Goal: Task Accomplishment & Management: Use online tool/utility

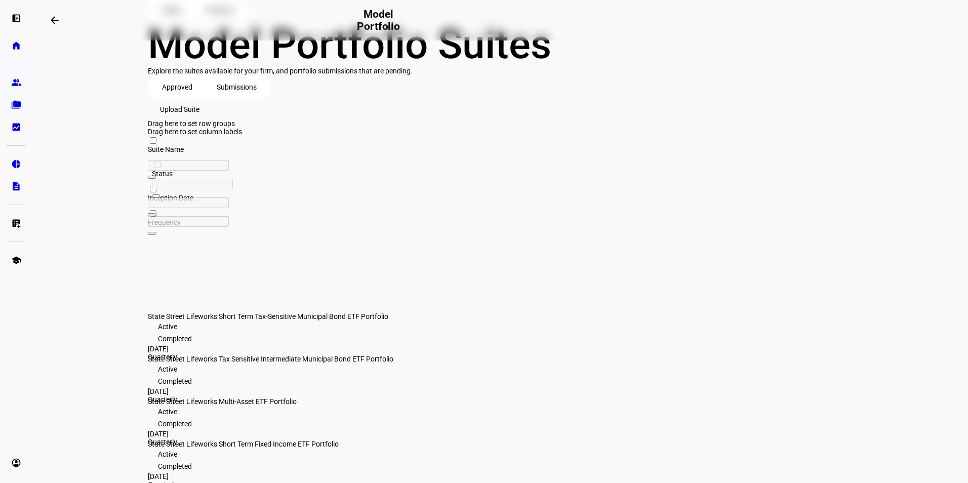
scroll to position [84, 0]
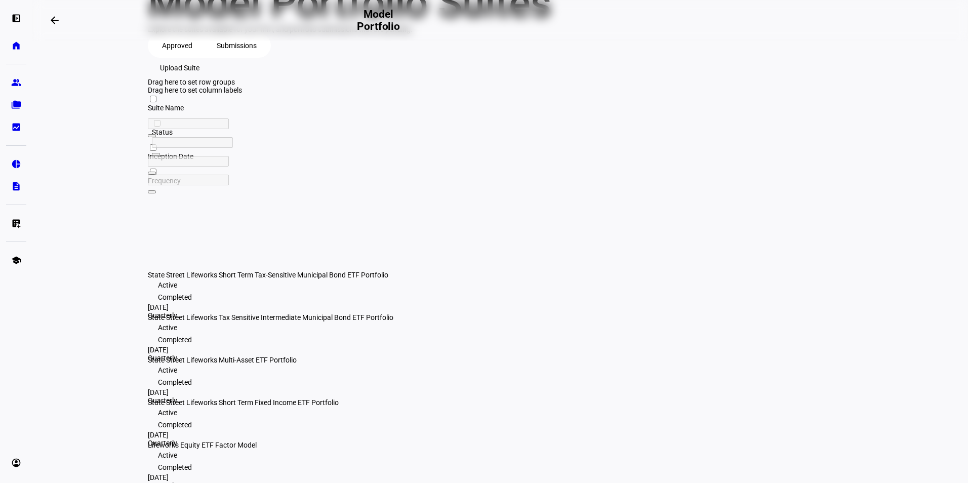
click at [957, 166] on eth-layout-page-content "arrow_backwards Model Portfolio Suites Products Model Portfolio Suites Explore …" at bounding box center [500, 241] width 936 height 483
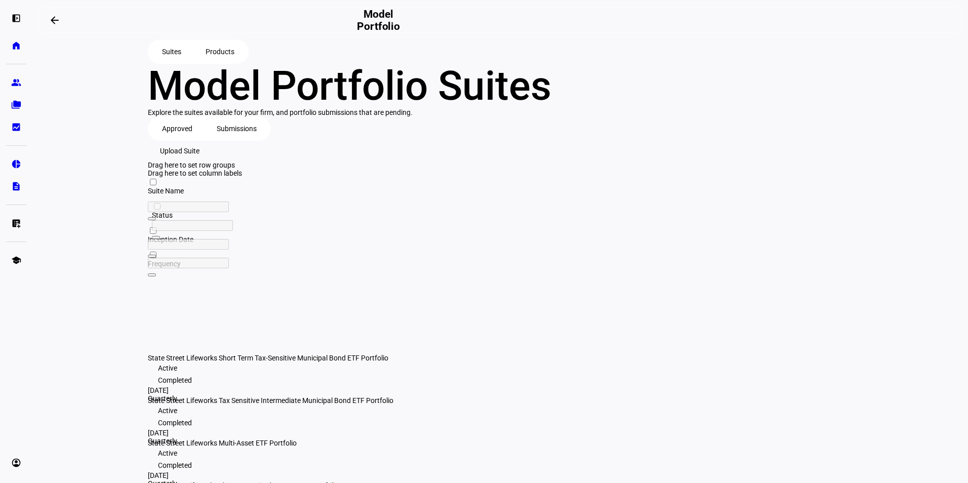
scroll to position [0, 0]
click at [200, 162] on span "Upload Suite" at bounding box center [180, 152] width 40 height 20
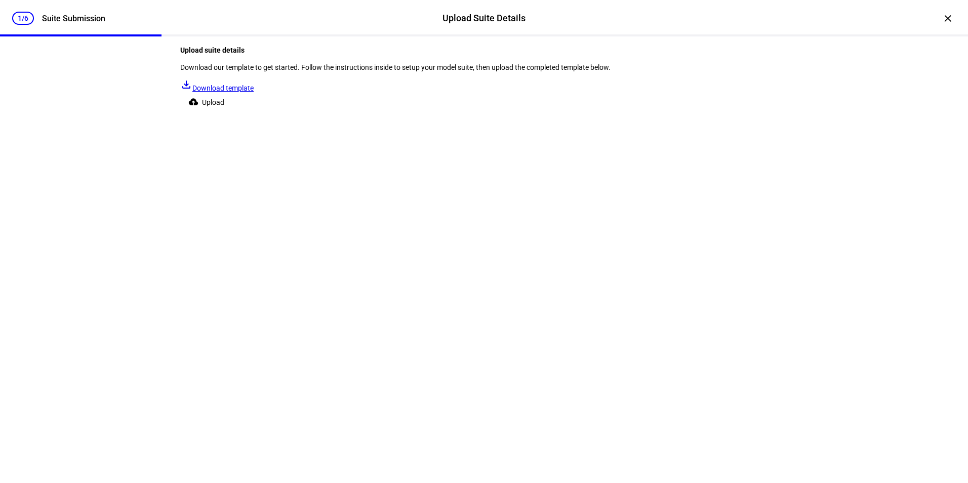
click at [237, 112] on span at bounding box center [208, 102] width 56 height 20
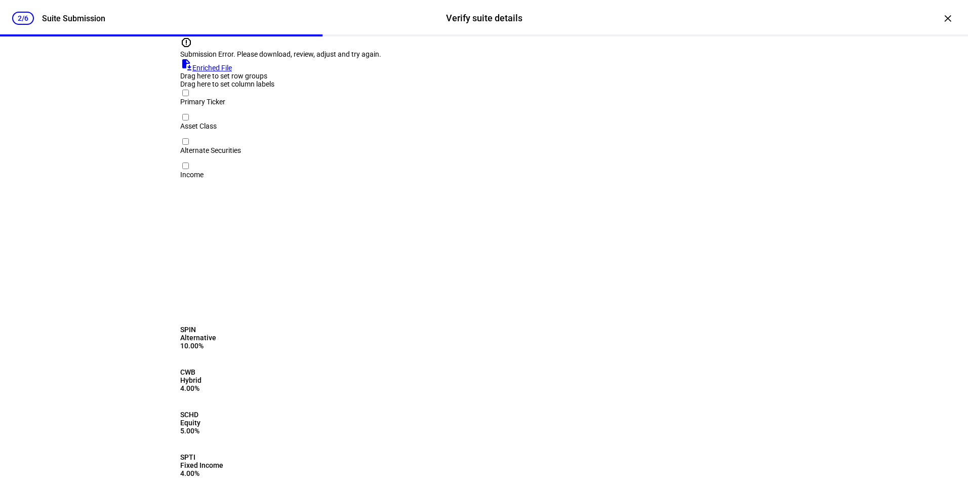
scroll to position [20, 0]
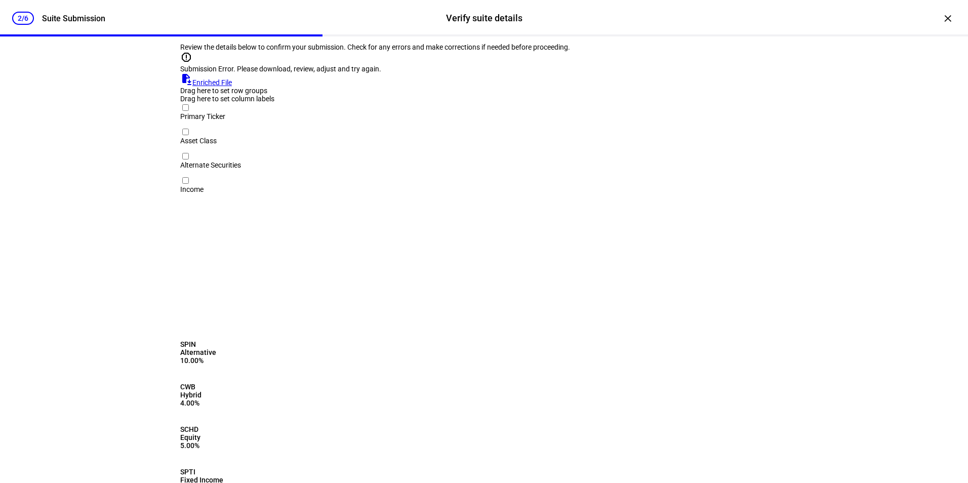
click at [232, 87] on link "file_save Enriched File" at bounding box center [206, 82] width 52 height 8
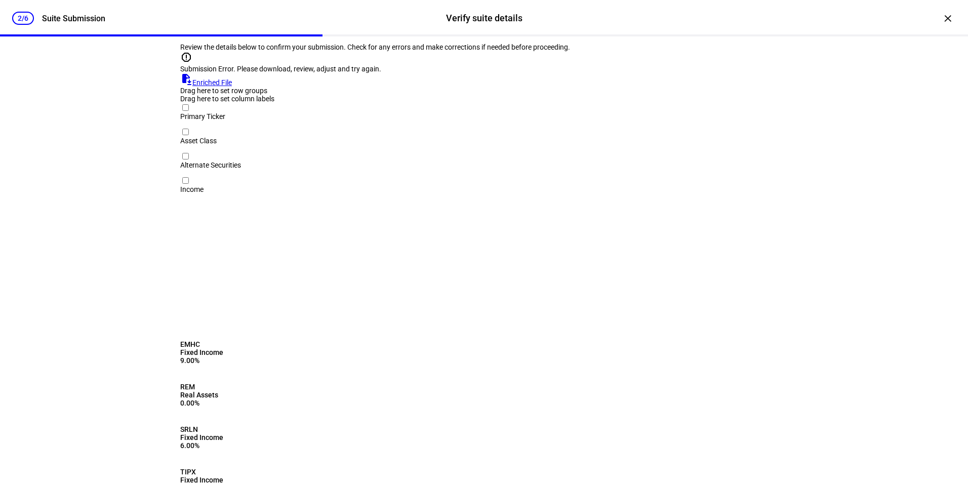
drag, startPoint x: 349, startPoint y: 215, endPoint x: 320, endPoint y: 215, distance: 29.4
click at [320, 383] on div "CWB Hybrid 4.00%" at bounding box center [450, 393] width 541 height 21
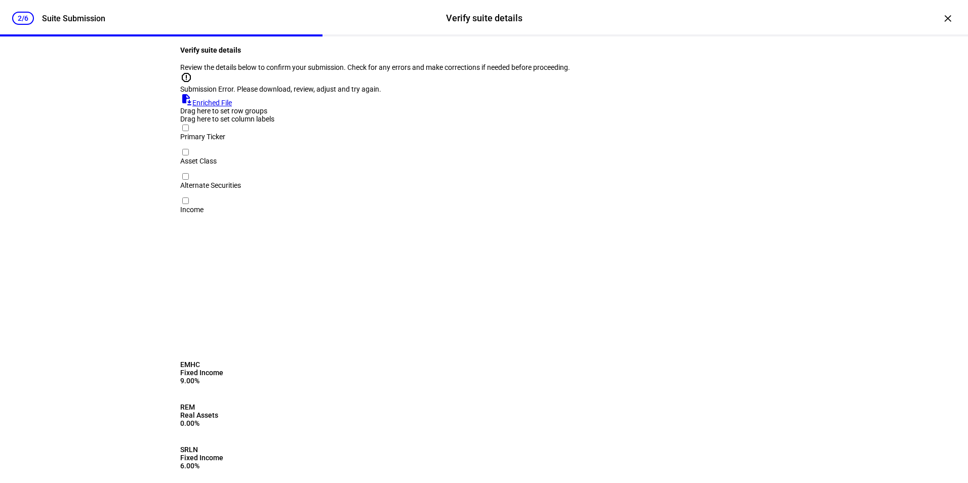
scroll to position [71, 0]
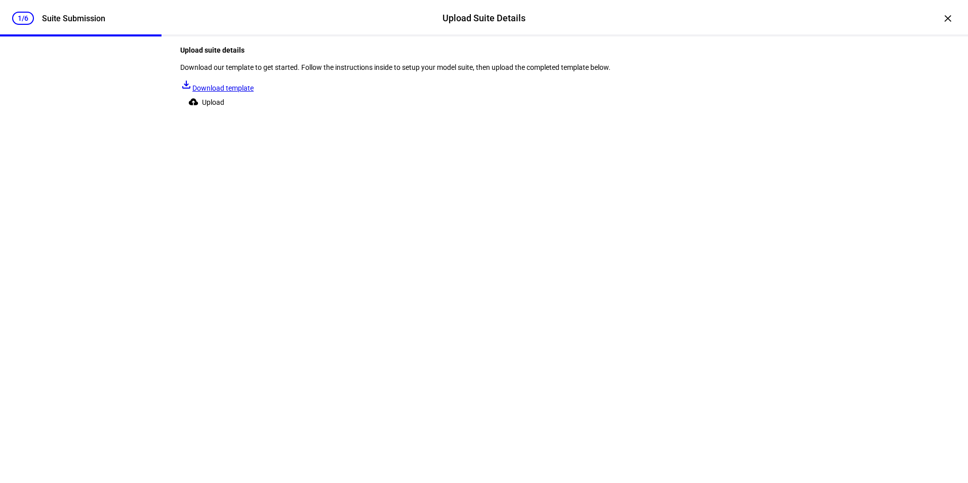
click at [224, 112] on span "Upload" at bounding box center [213, 102] width 22 height 20
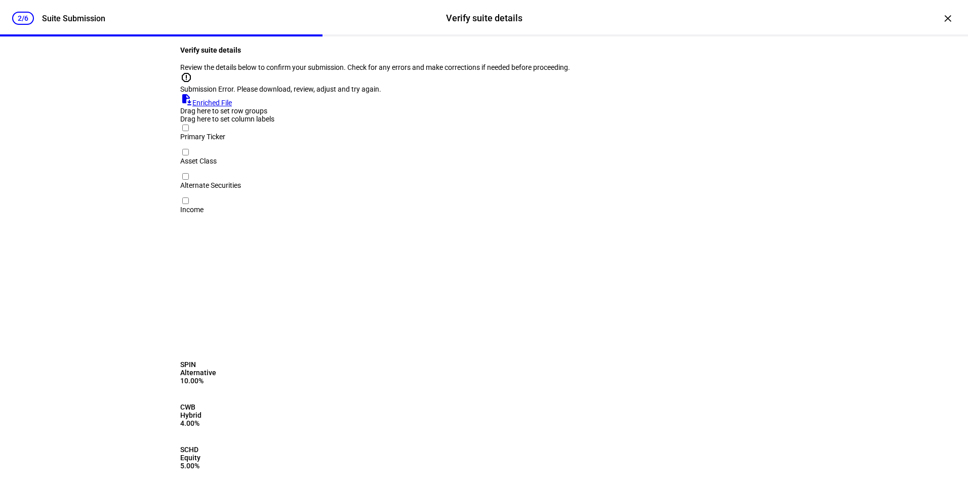
scroll to position [71, 0]
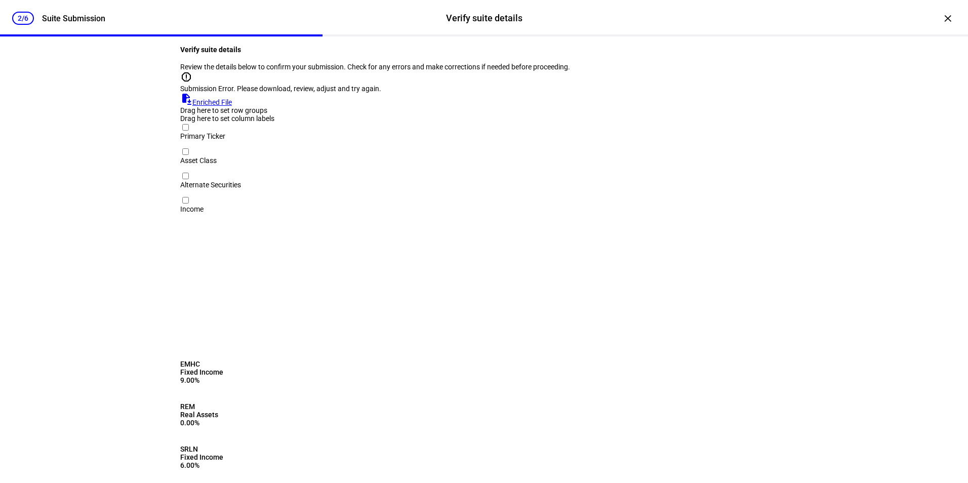
scroll to position [0, 0]
click at [941, 23] on div "×" at bounding box center [948, 18] width 16 height 16
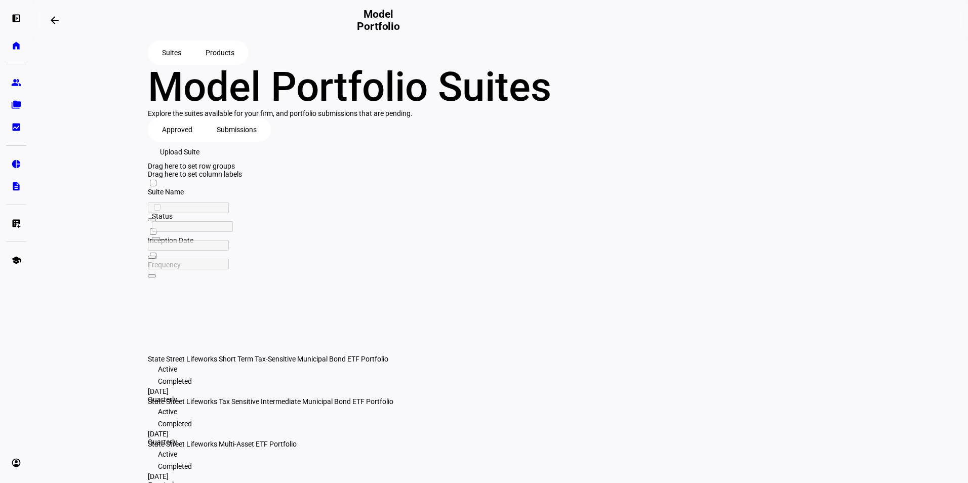
click at [212, 53] on span "Products" at bounding box center [220, 53] width 29 height 20
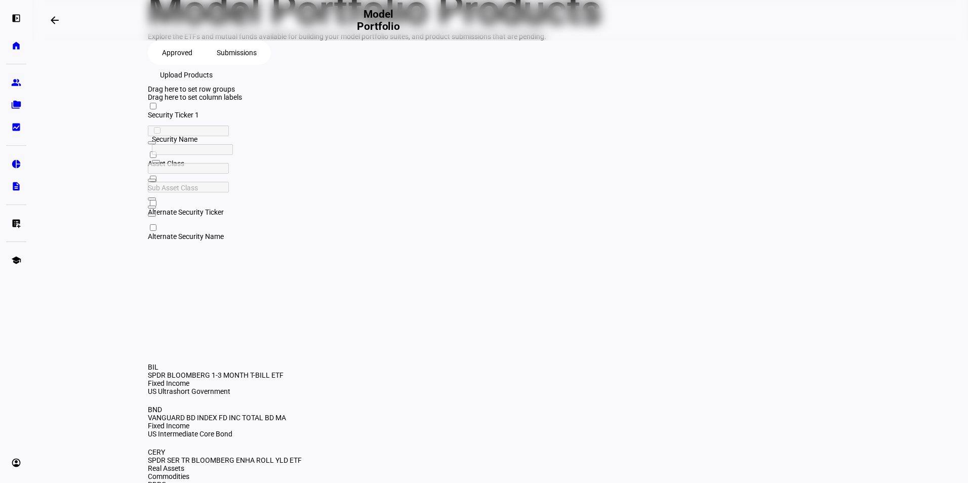
scroll to position [152, 0]
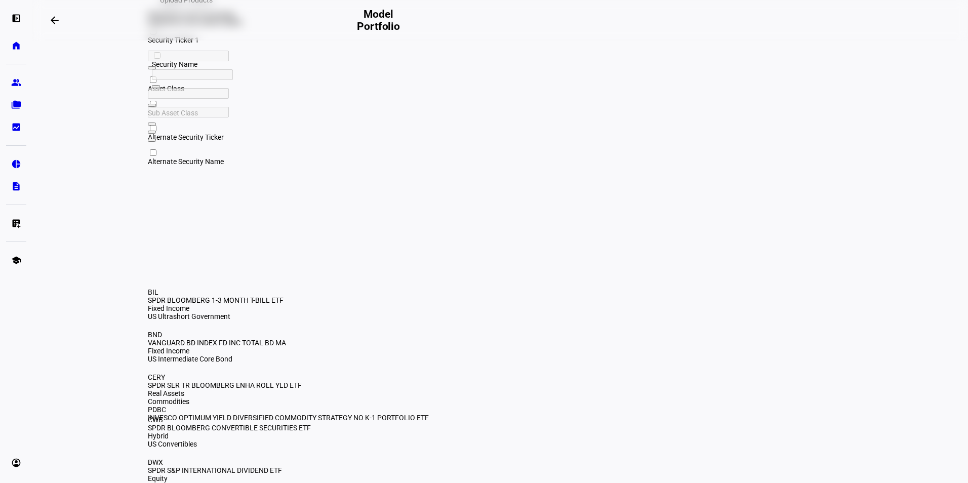
click at [171, 44] on span "Security Ticker" at bounding box center [171, 40] width 46 height 8
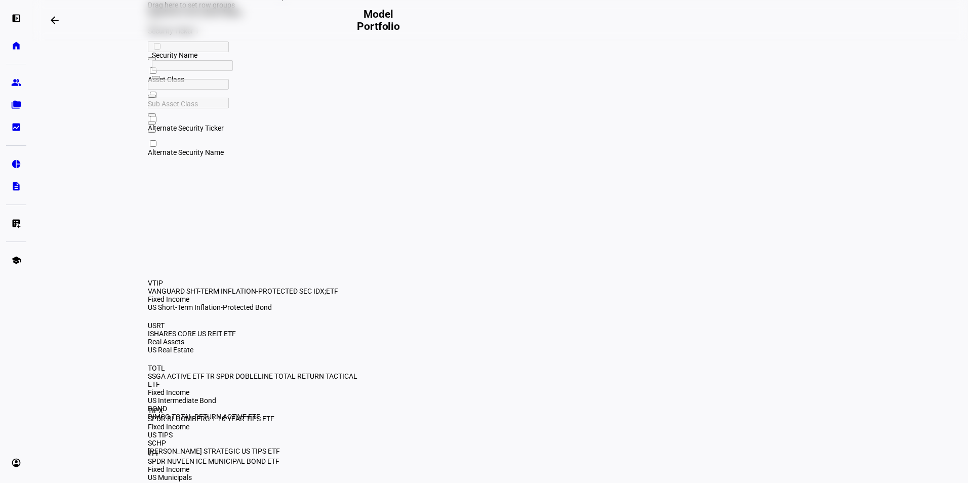
scroll to position [177, 0]
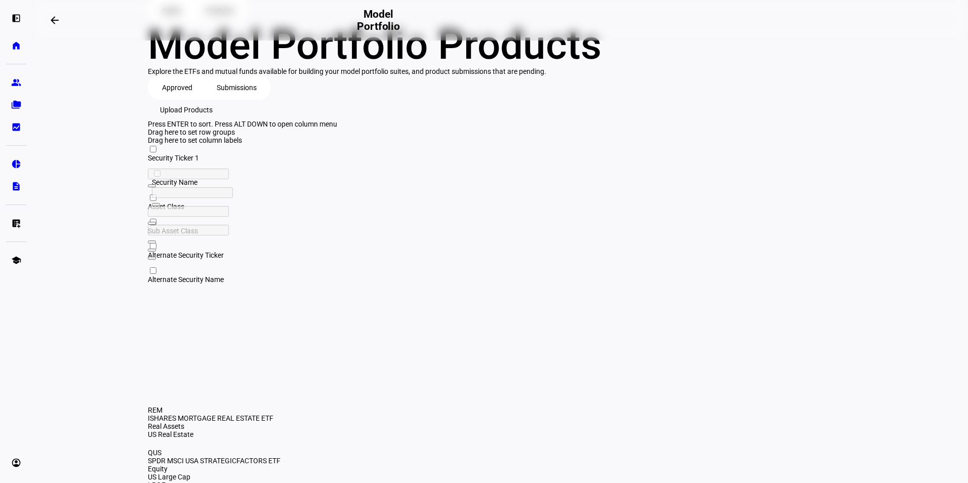
scroll to position [25, 0]
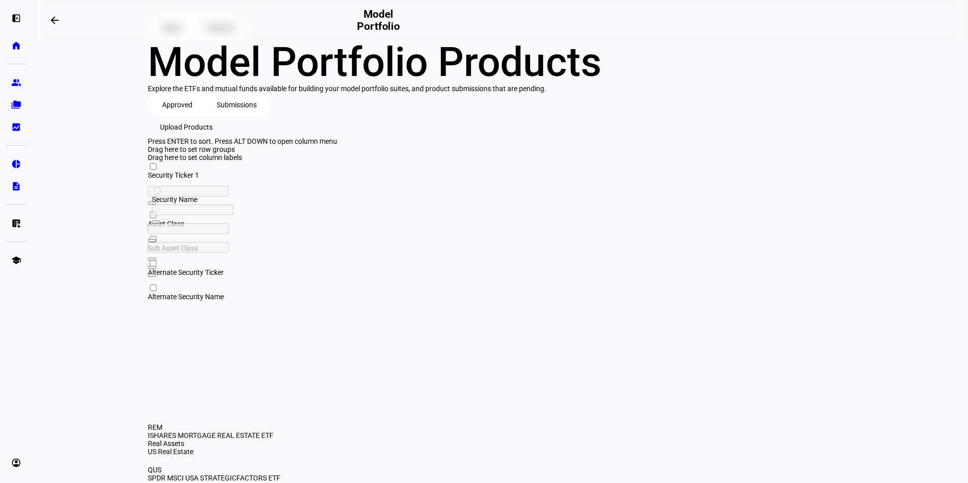
click at [213, 137] on span "Upload Products" at bounding box center [186, 127] width 53 height 20
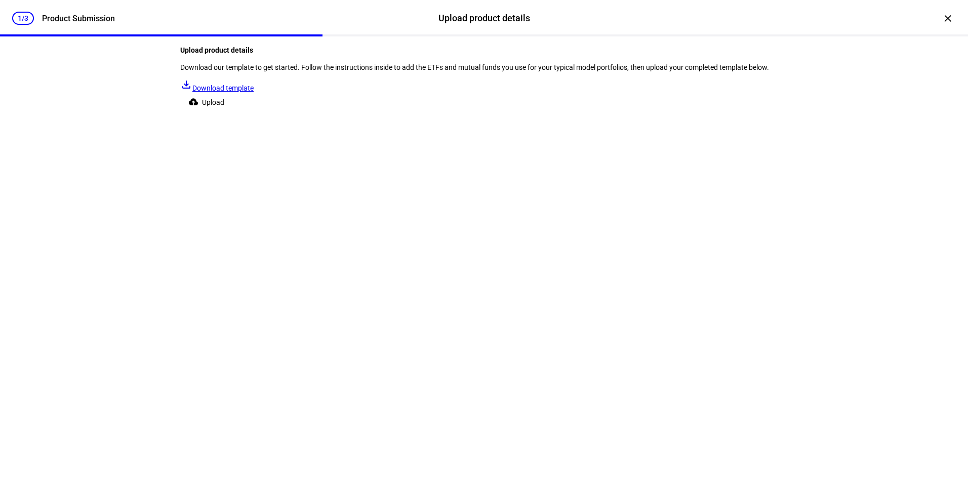
click at [224, 112] on span "Upload" at bounding box center [213, 102] width 22 height 20
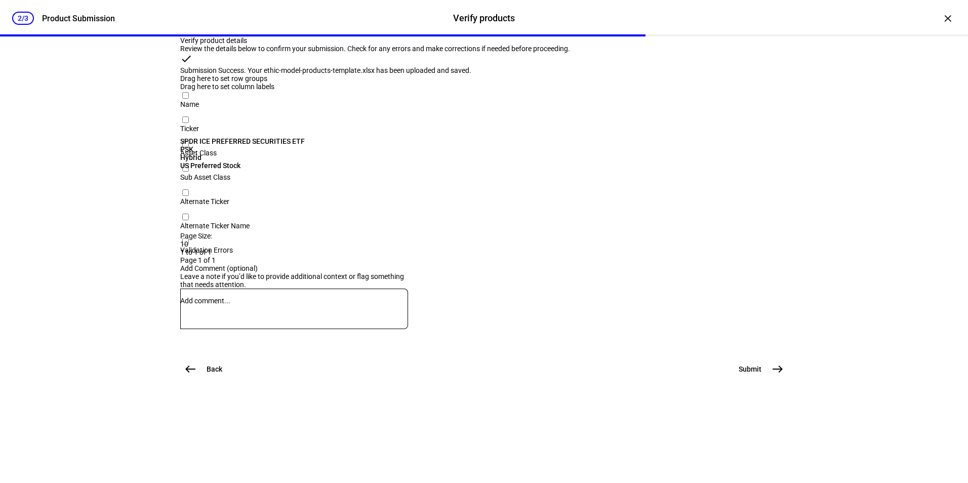
scroll to position [183, 0]
click at [774, 375] on mat-icon "east" at bounding box center [778, 369] width 12 height 12
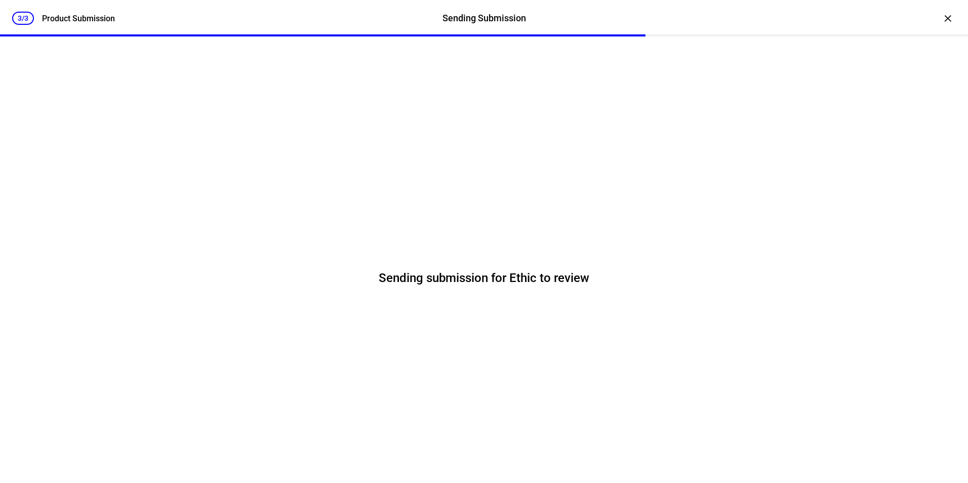
scroll to position [0, 0]
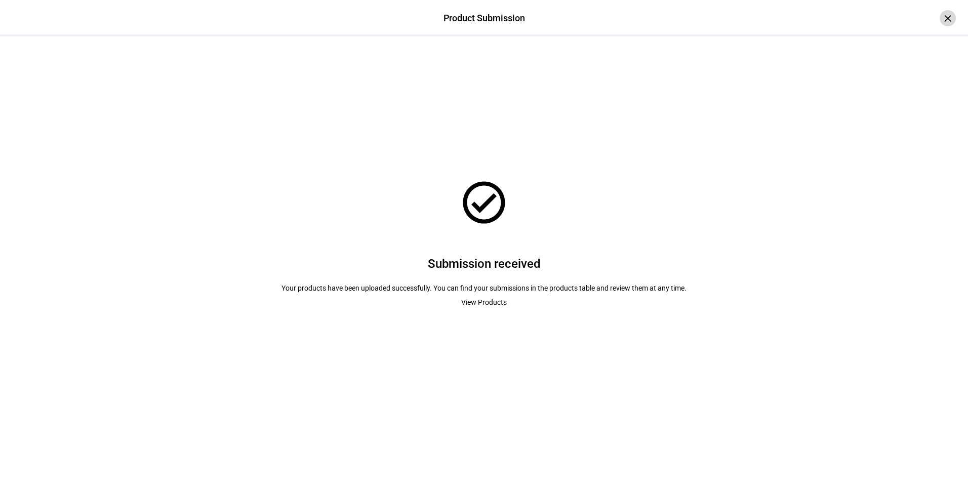
click at [940, 14] on div "×" at bounding box center [948, 18] width 16 height 16
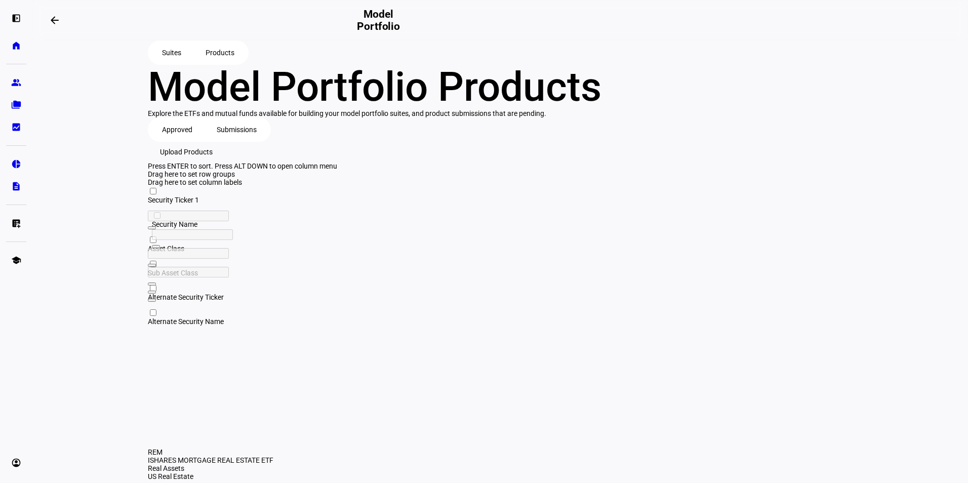
click at [178, 63] on span "Suites" at bounding box center [171, 53] width 19 height 20
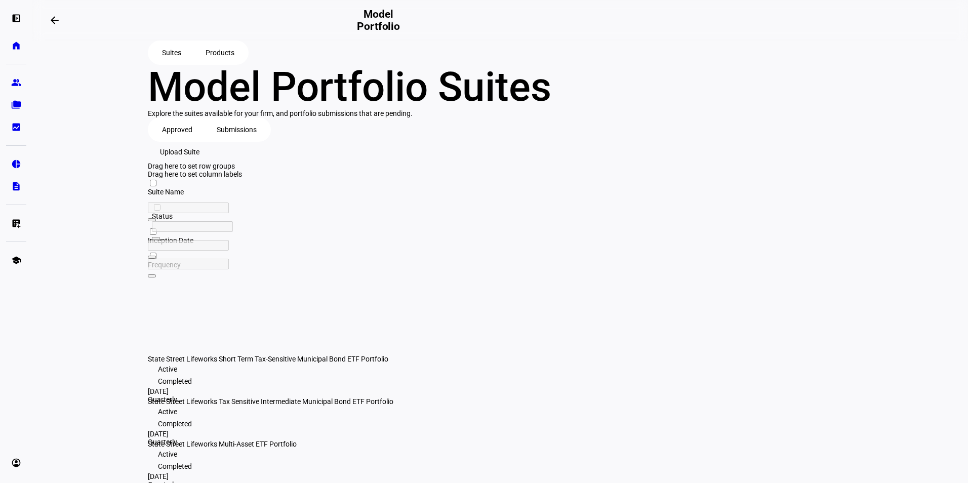
click at [200, 162] on span "Upload Suite" at bounding box center [180, 152] width 40 height 20
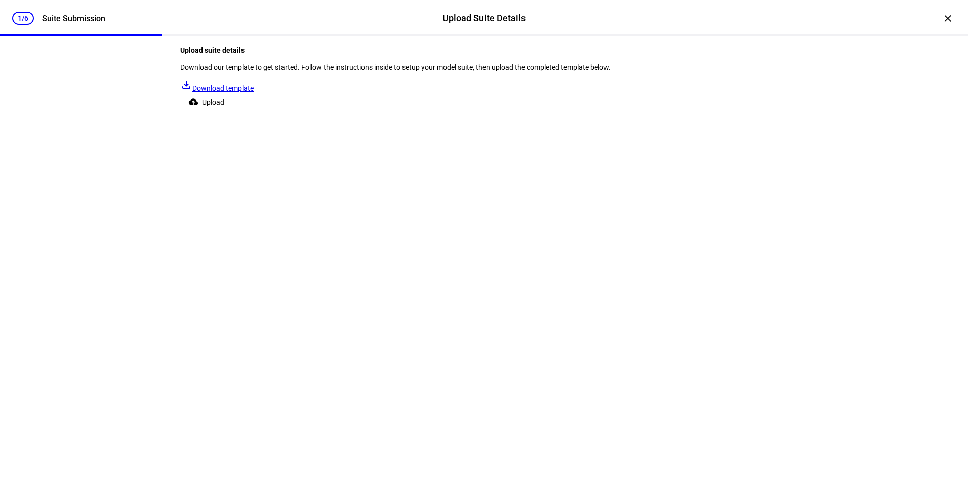
click at [224, 112] on span "Upload" at bounding box center [213, 102] width 22 height 20
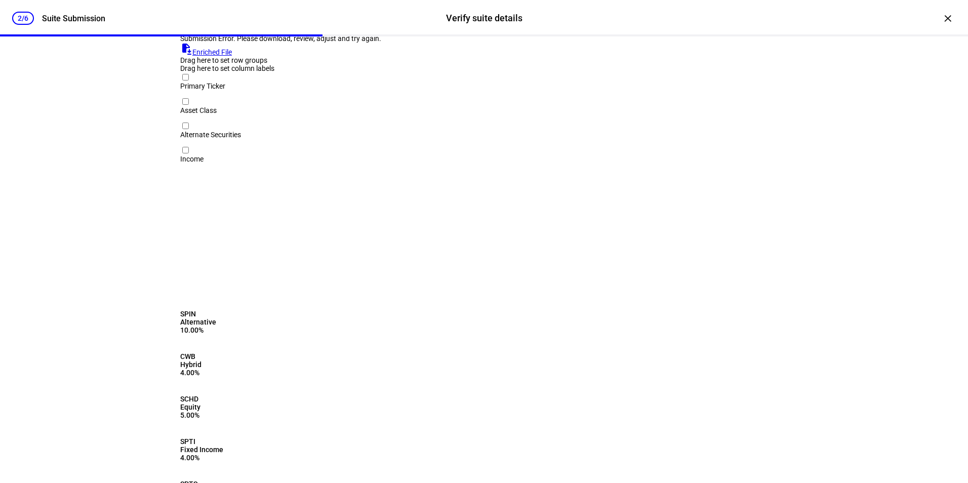
scroll to position [71, 0]
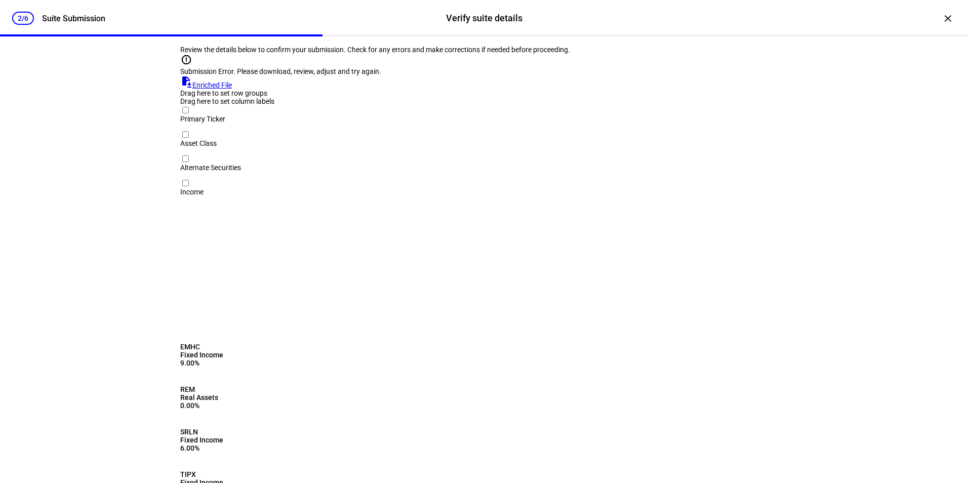
scroll to position [0, 0]
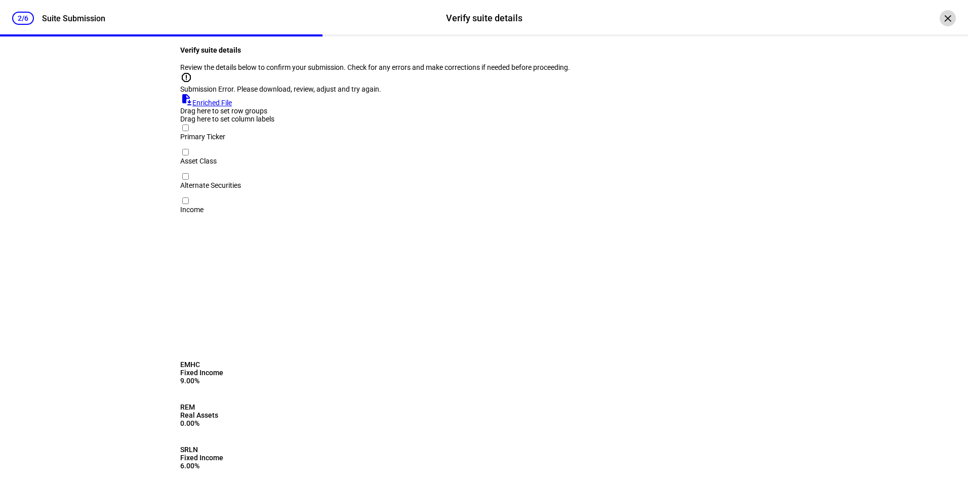
click at [940, 13] on div "×" at bounding box center [948, 18] width 16 height 16
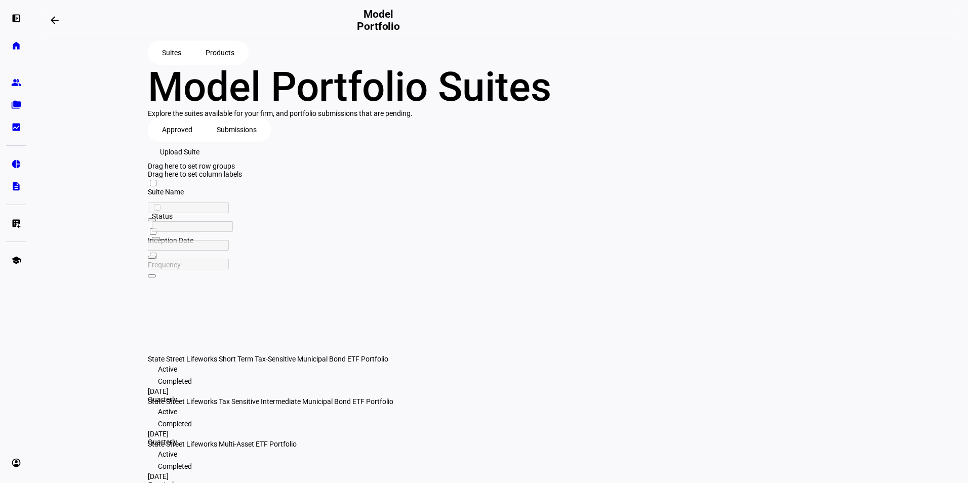
click at [212, 55] on span "Products" at bounding box center [220, 53] width 29 height 20
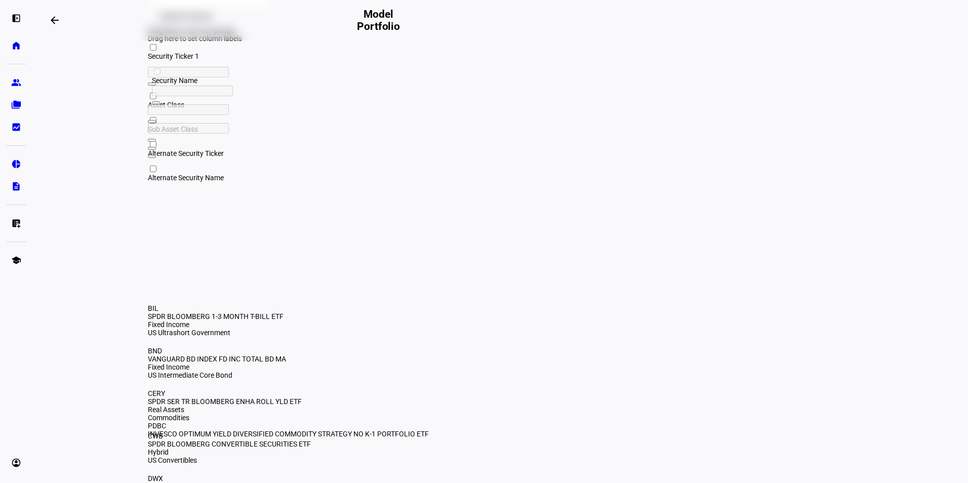
scroll to position [177, 0]
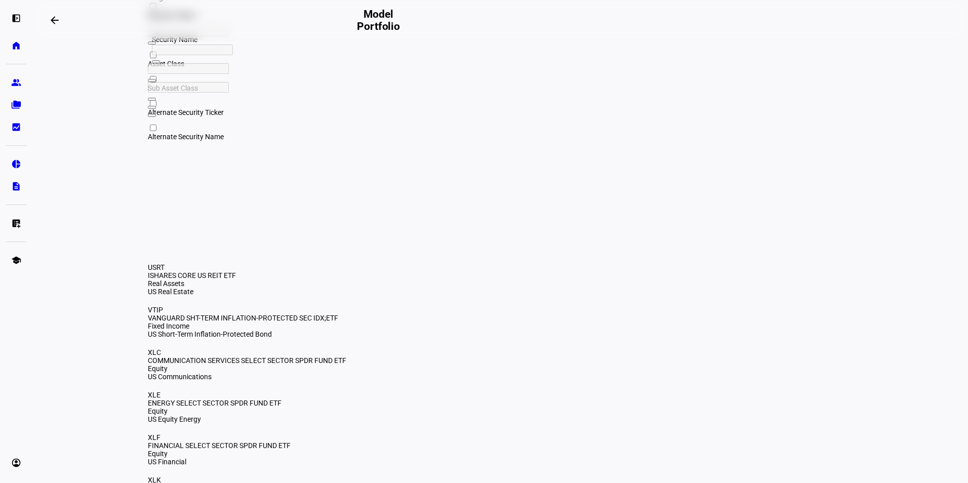
scroll to position [41, 0]
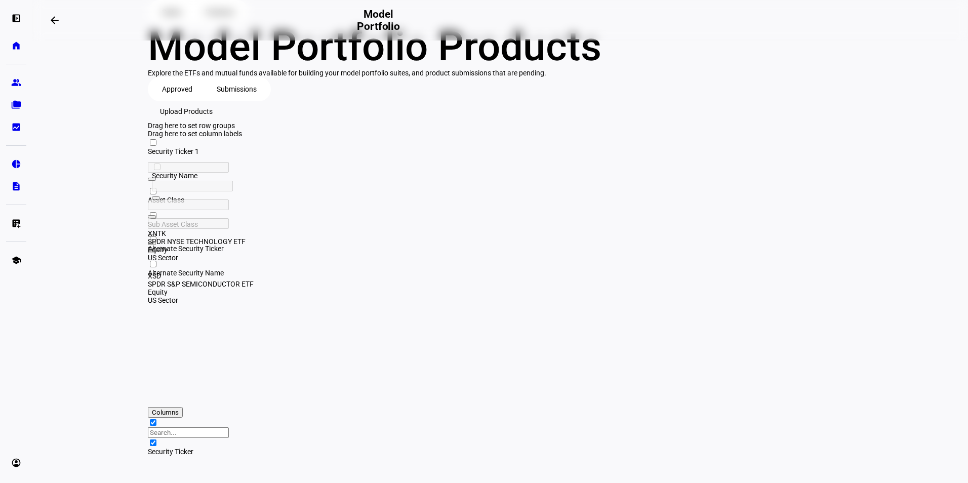
click at [185, 155] on span "Security Ticker" at bounding box center [171, 151] width 46 height 8
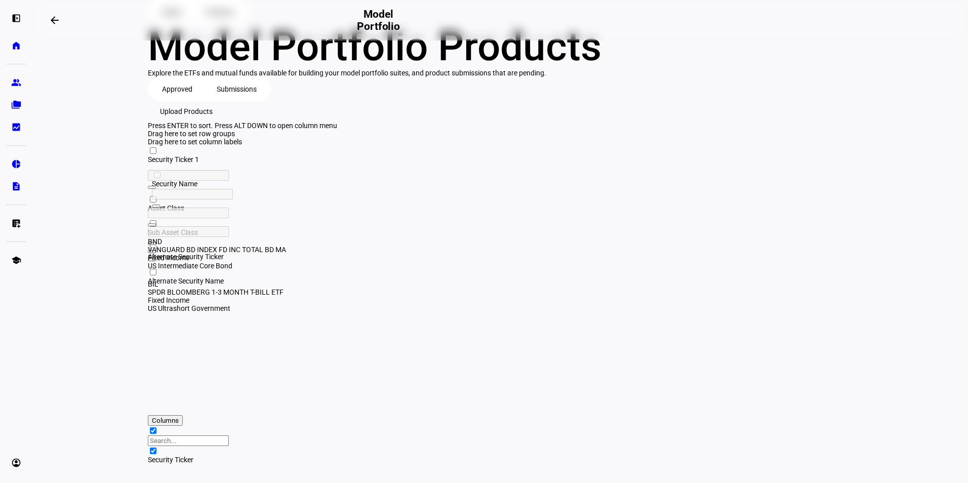
click at [171, 164] on div "Security Ticker 1" at bounding box center [195, 159] width 94 height 8
click at [169, 164] on span "Security Ticker" at bounding box center [171, 159] width 46 height 8
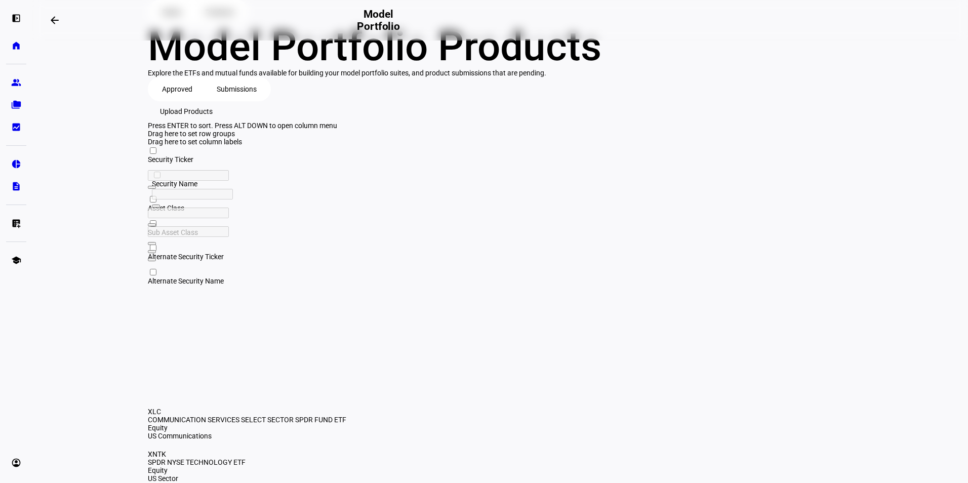
scroll to position [177, 0]
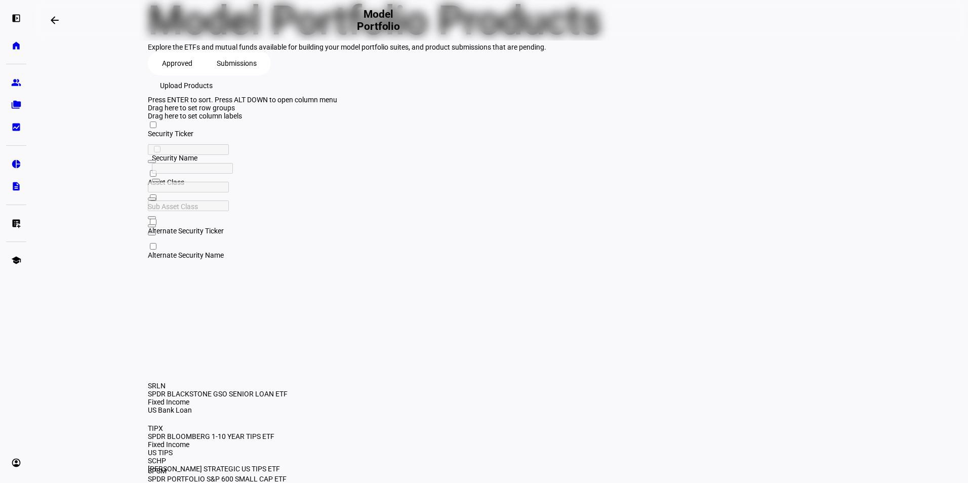
scroll to position [0, 0]
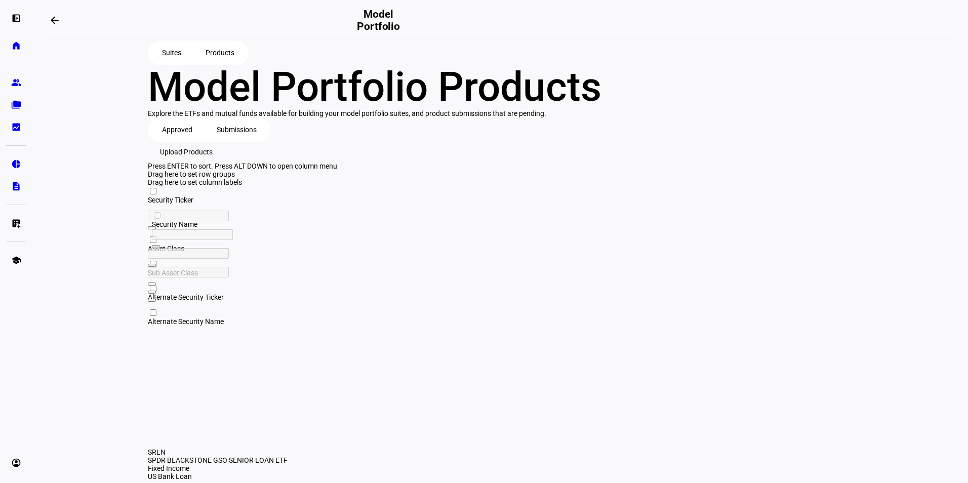
click at [179, 57] on span "Suites" at bounding box center [171, 53] width 19 height 20
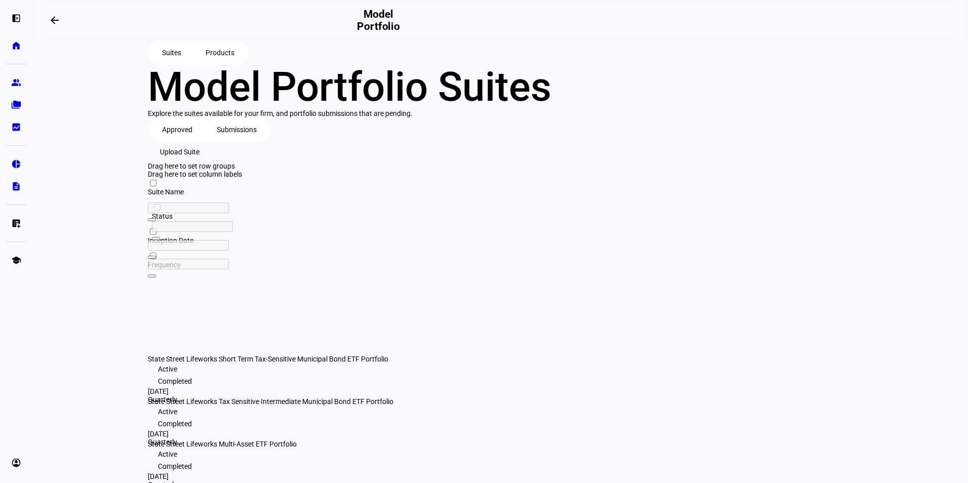
click at [200, 162] on span "Upload Suite" at bounding box center [180, 152] width 40 height 20
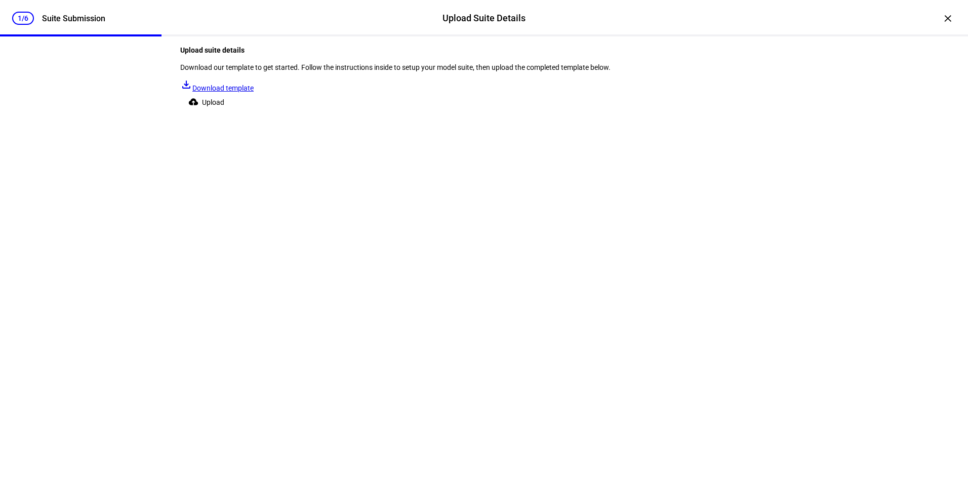
click at [224, 112] on span "Upload" at bounding box center [213, 102] width 22 height 20
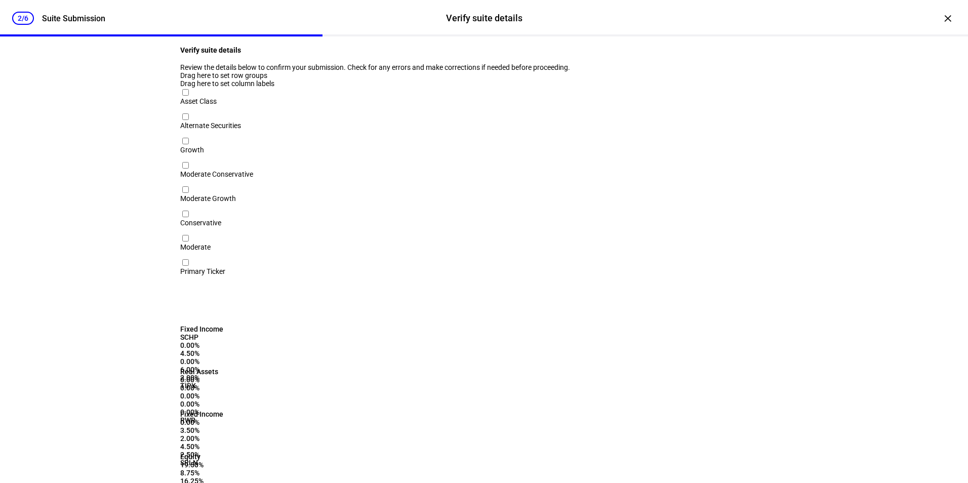
scroll to position [0, 75]
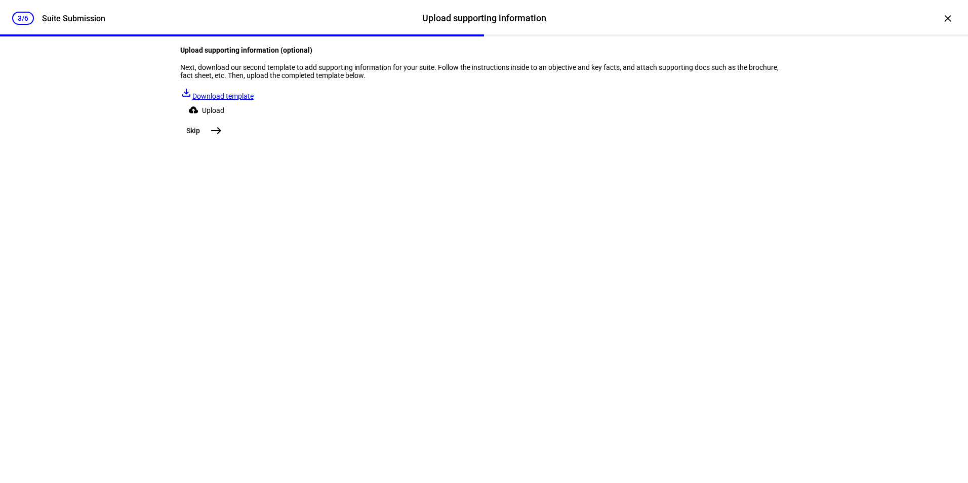
click at [222, 137] on mat-icon "east" at bounding box center [216, 131] width 12 height 12
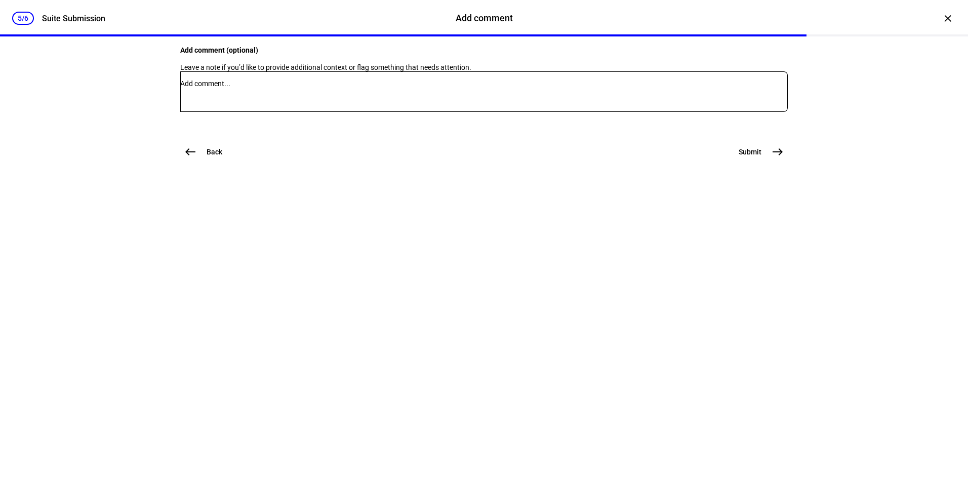
click at [777, 158] on mat-icon "east" at bounding box center [778, 152] width 12 height 12
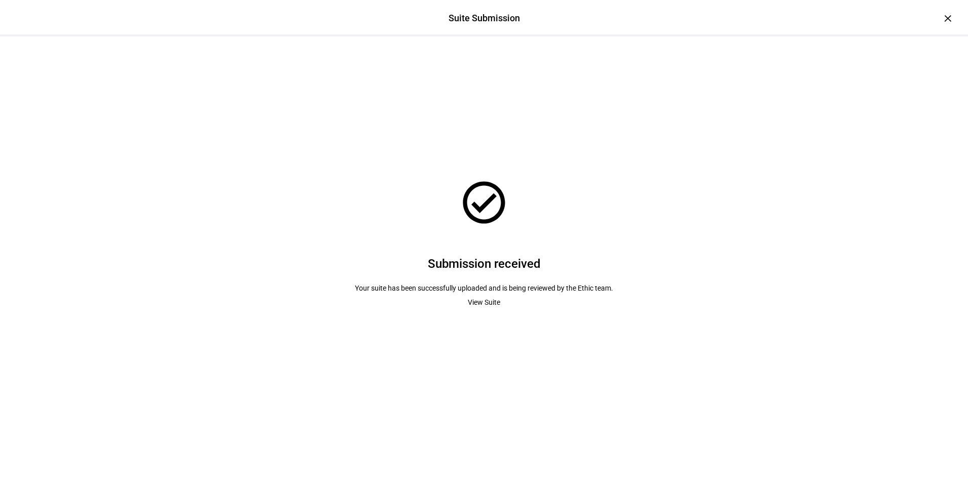
click at [477, 307] on span "View Suite" at bounding box center [484, 302] width 32 height 20
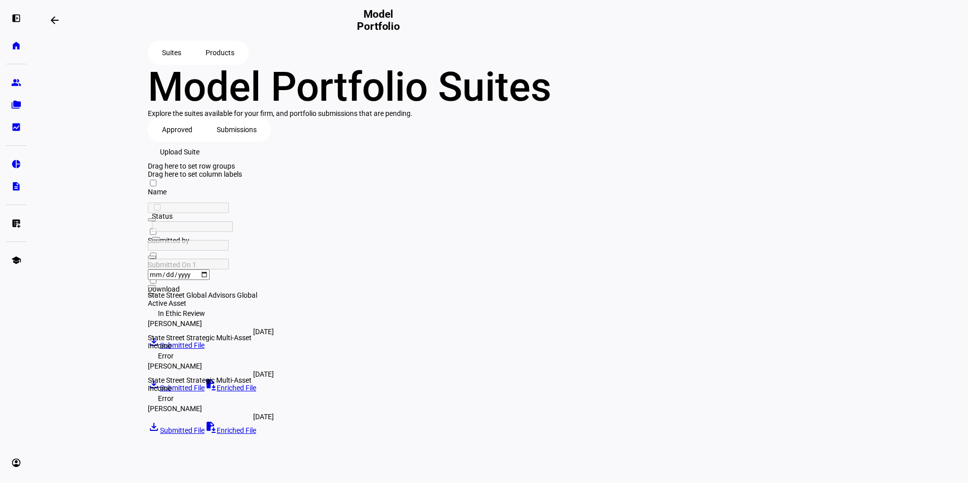
click at [200, 162] on span "Upload Suite" at bounding box center [180, 152] width 40 height 20
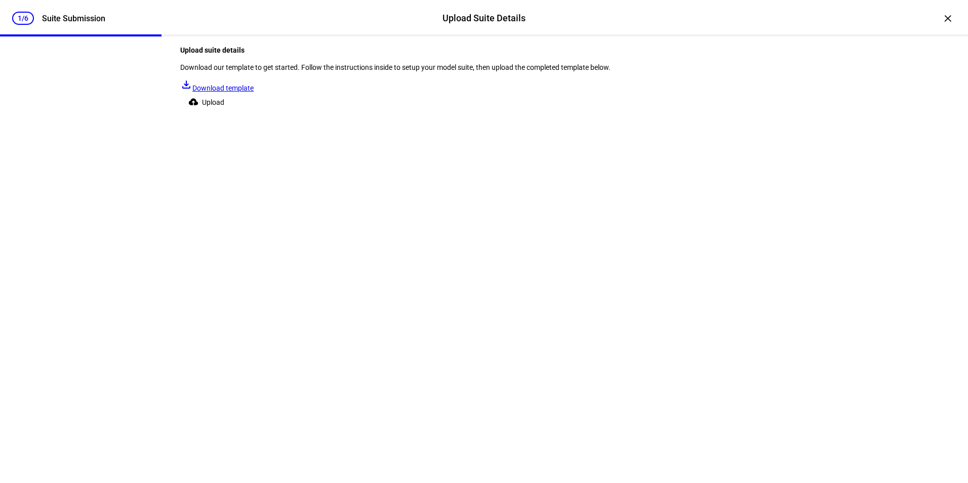
click at [224, 112] on span "Upload" at bounding box center [213, 102] width 22 height 20
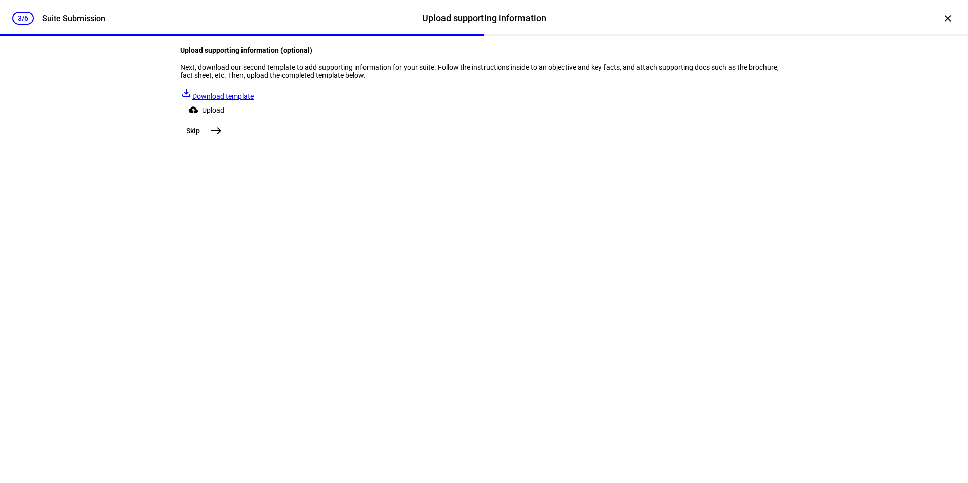
click at [222, 137] on mat-icon "east" at bounding box center [216, 131] width 12 height 12
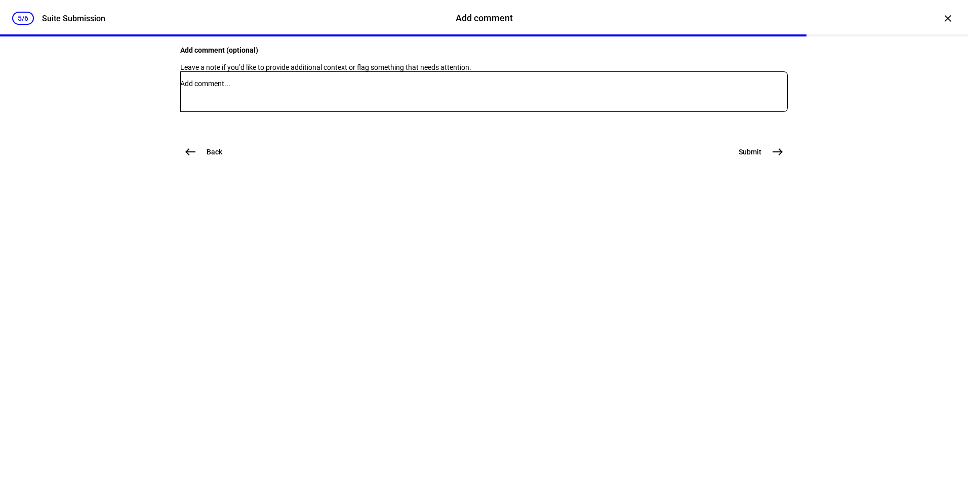
click at [768, 162] on span "east" at bounding box center [778, 152] width 20 height 20
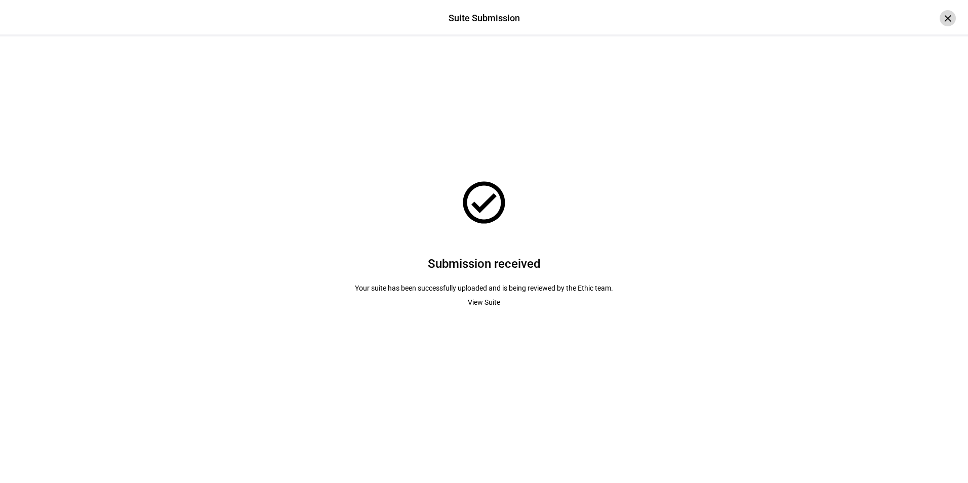
click at [940, 16] on div "×" at bounding box center [948, 18] width 16 height 16
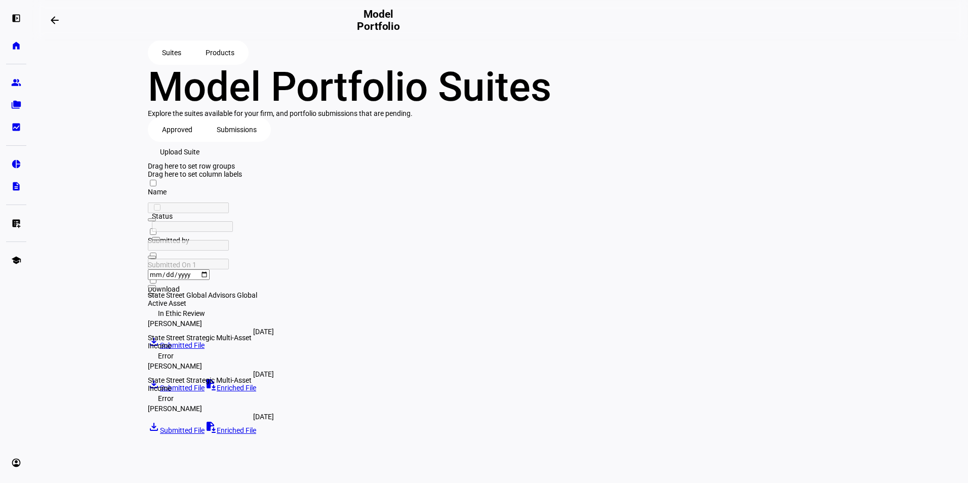
scroll to position [41, 0]
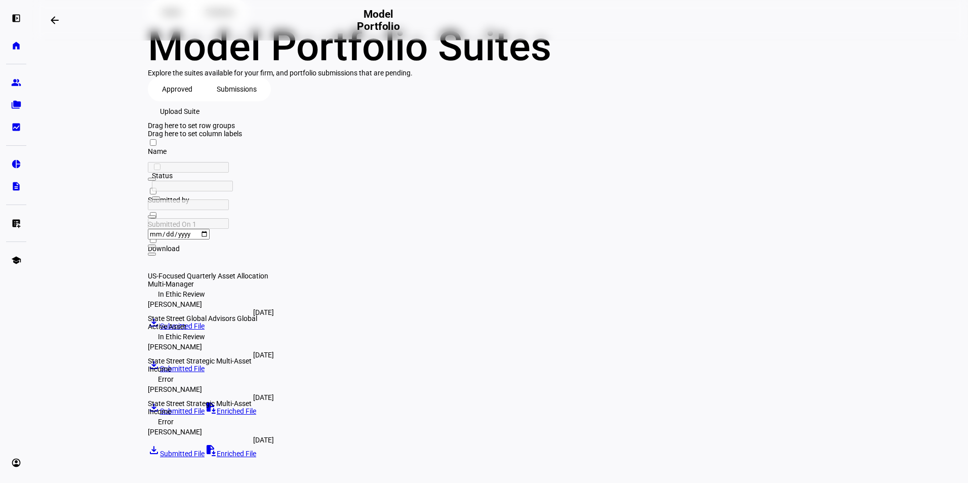
click at [200, 122] on span "Upload Suite" at bounding box center [180, 111] width 40 height 20
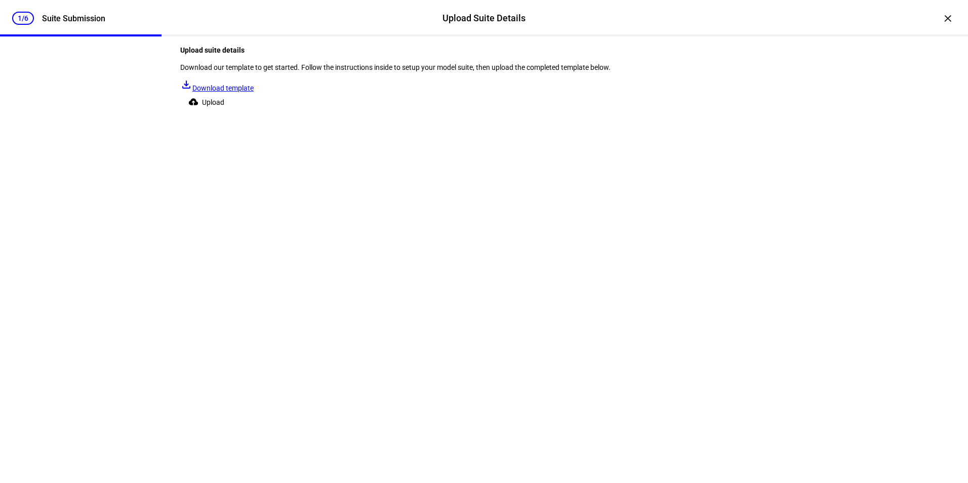
click at [199, 107] on mat-icon "cloud_upload" at bounding box center [193, 102] width 10 height 10
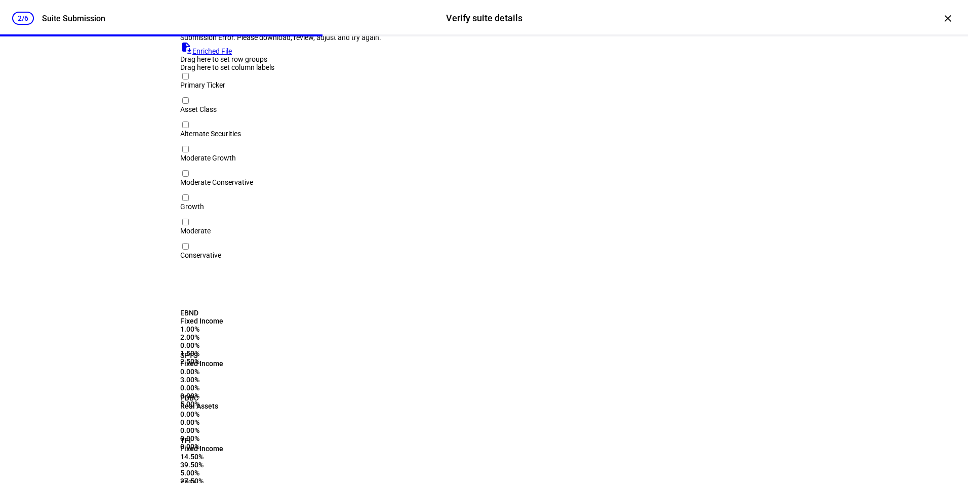
scroll to position [71, 0]
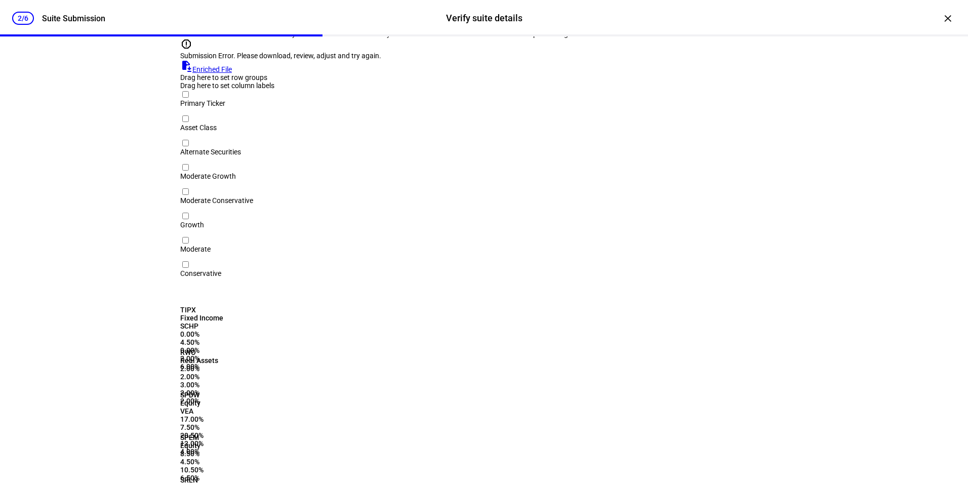
scroll to position [0, 0]
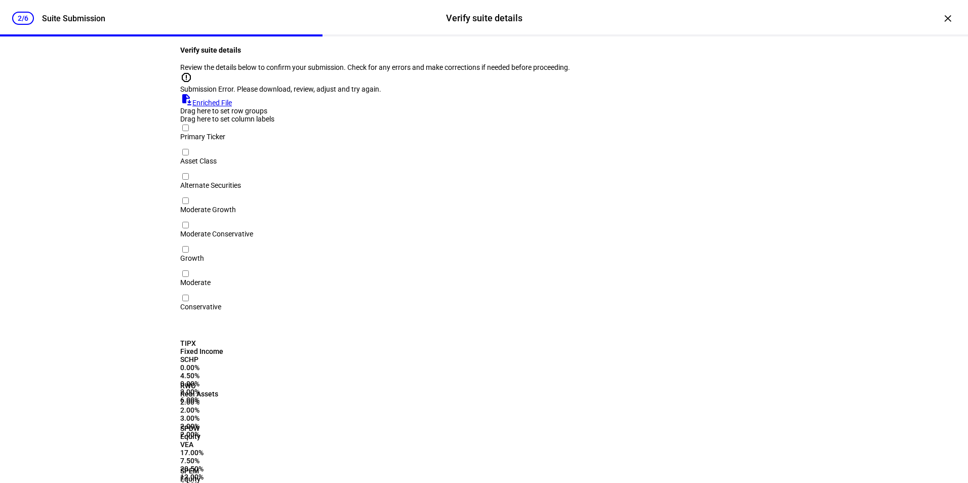
click at [232, 107] on link "file_save Enriched File" at bounding box center [206, 103] width 52 height 8
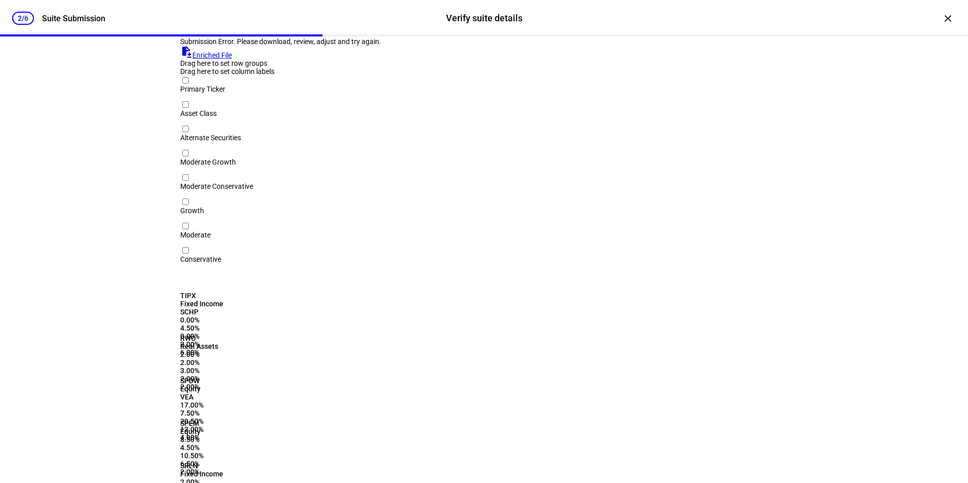
scroll to position [71, 0]
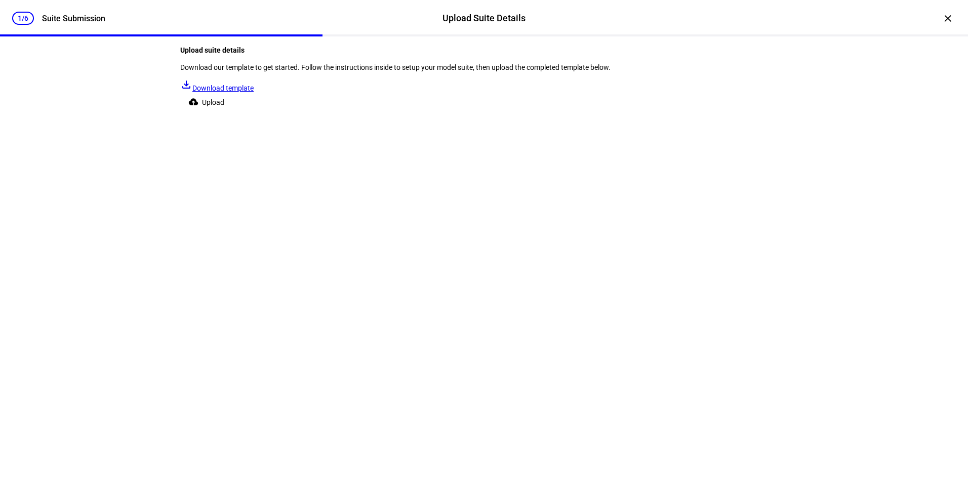
scroll to position [0, 0]
click at [224, 112] on span "Upload" at bounding box center [213, 102] width 22 height 20
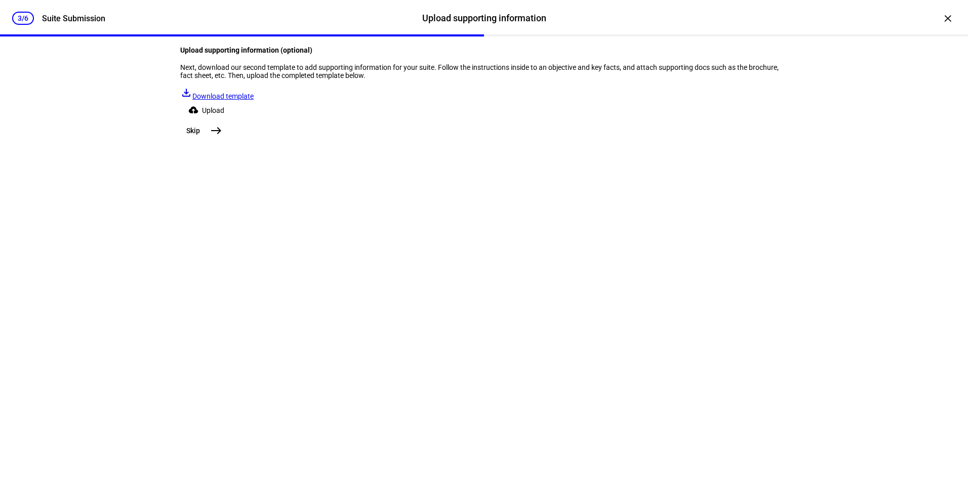
click at [222, 137] on mat-icon "east" at bounding box center [216, 131] width 12 height 12
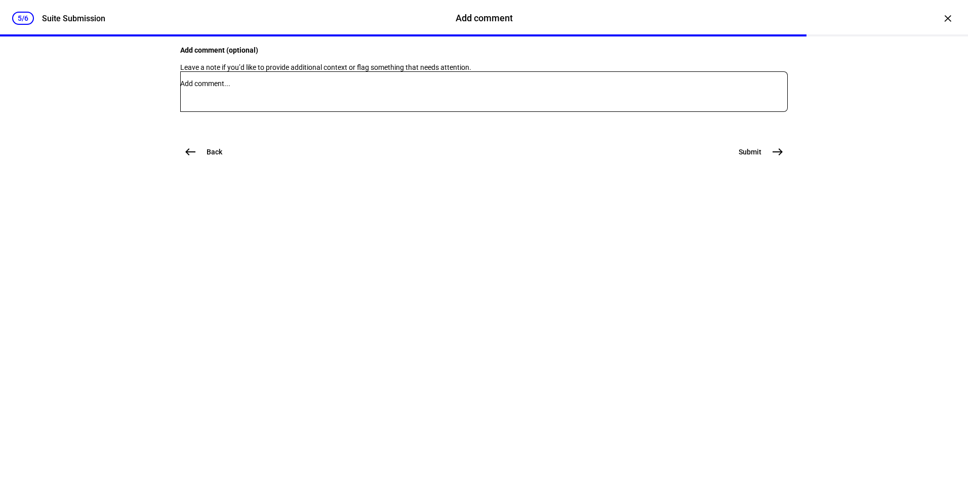
click at [759, 162] on button "Submit east" at bounding box center [760, 152] width 55 height 20
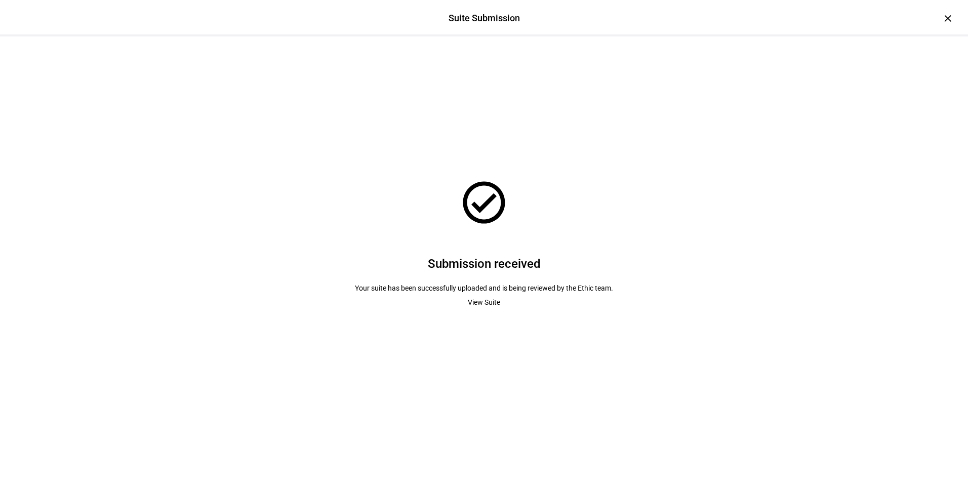
click at [478, 305] on span "View Suite" at bounding box center [484, 302] width 32 height 20
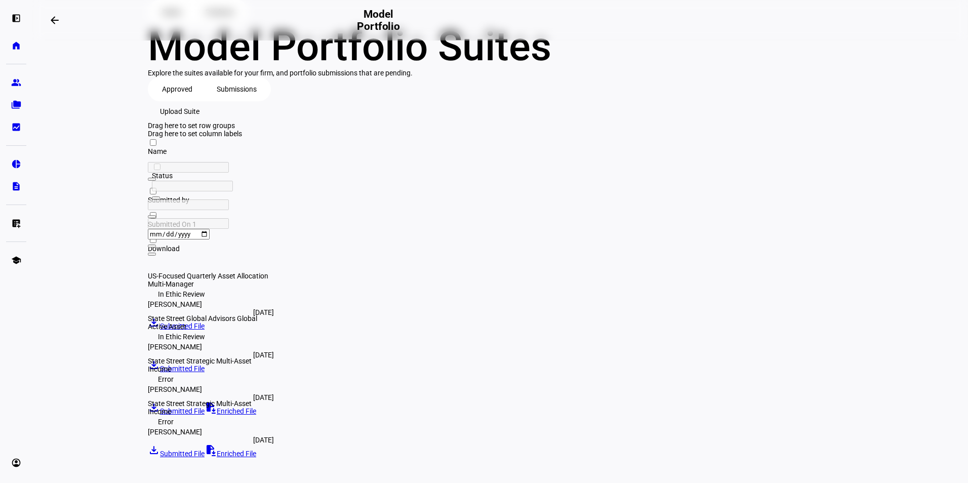
scroll to position [42, 0]
click at [182, 98] on span "Approved" at bounding box center [177, 88] width 30 height 20
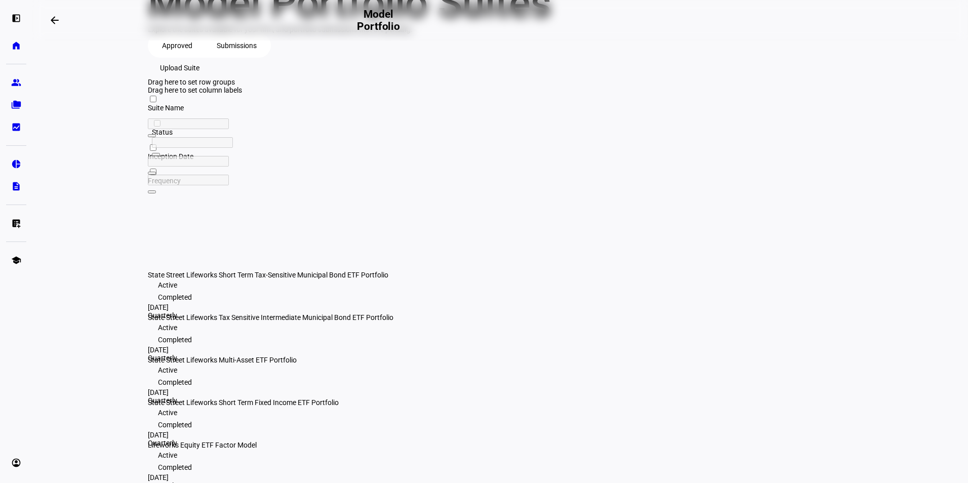
click at [233, 56] on span "Submissions" at bounding box center [237, 45] width 40 height 20
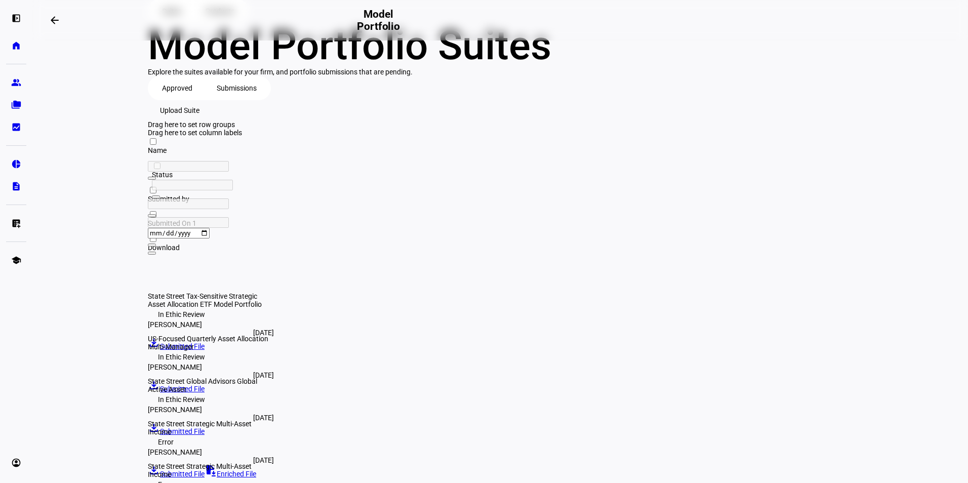
scroll to position [63, 0]
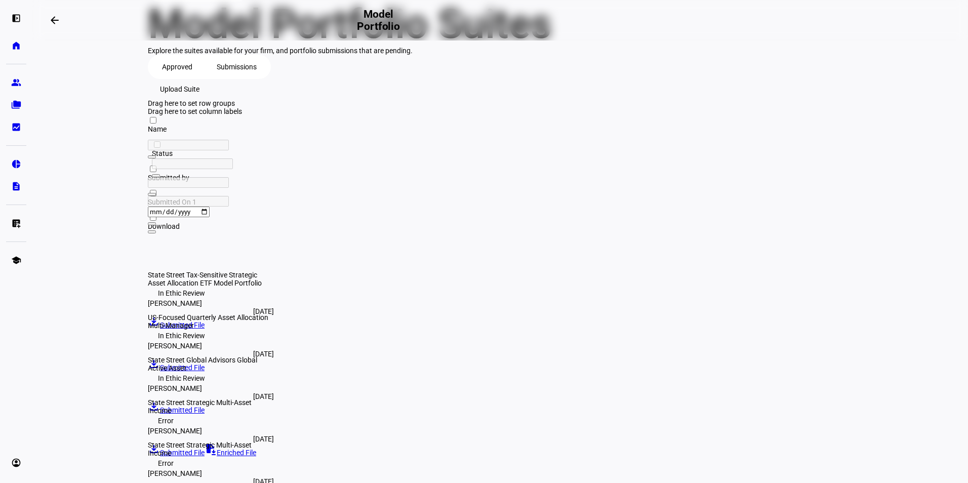
click at [200, 99] on span "Upload Suite" at bounding box center [180, 89] width 40 height 20
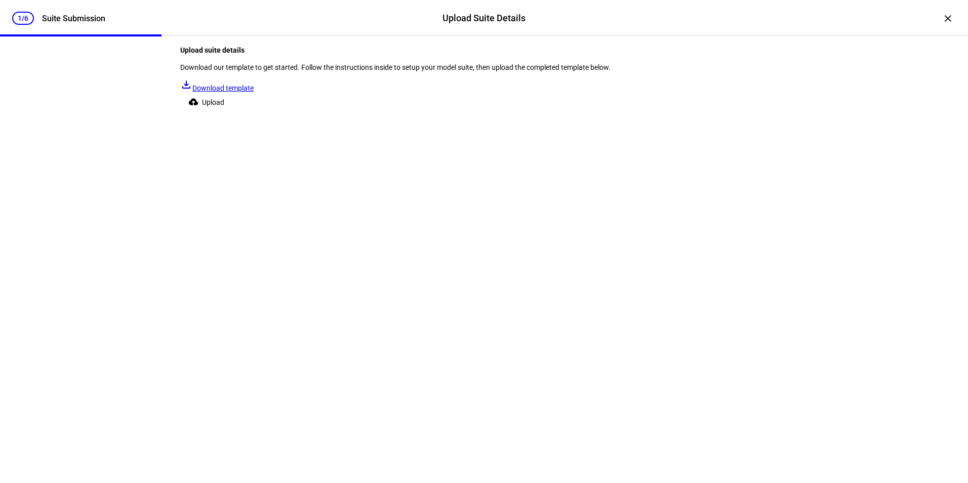
click at [230, 112] on span at bounding box center [208, 102] width 56 height 20
click at [940, 18] on div "×" at bounding box center [948, 18] width 16 height 16
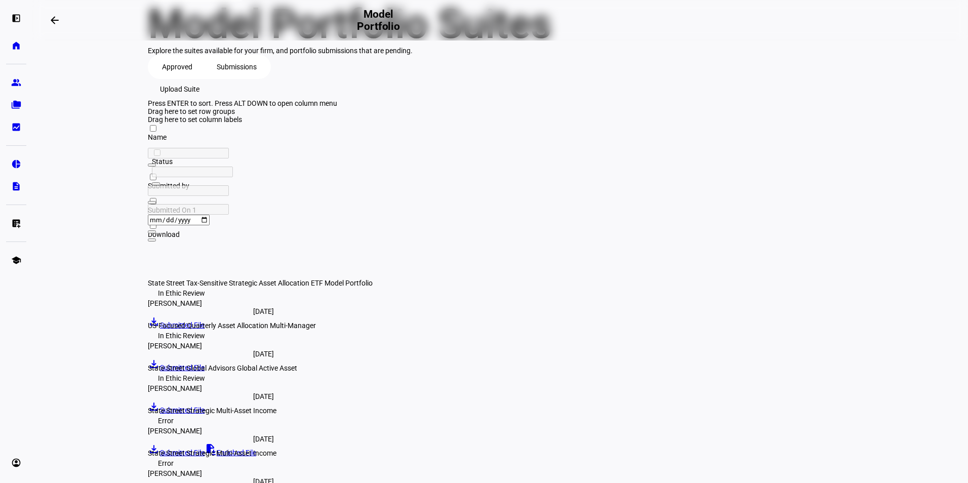
drag, startPoint x: 269, startPoint y: 229, endPoint x: 434, endPoint y: 239, distance: 164.4
click at [434, 124] on div at bounding box center [293, 124] width 290 height 0
click at [200, 99] on span "Upload Suite" at bounding box center [180, 89] width 40 height 20
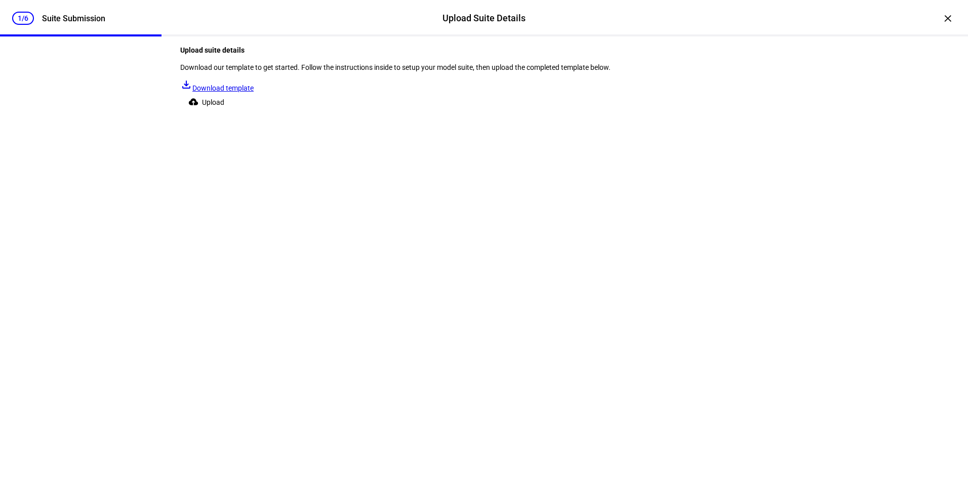
click at [224, 112] on span "Upload" at bounding box center [213, 102] width 22 height 20
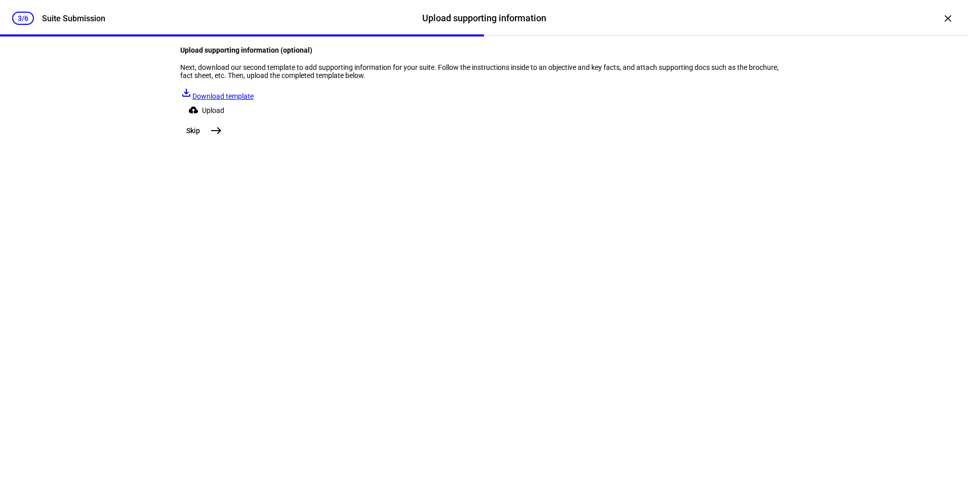
click at [222, 137] on mat-icon "east" at bounding box center [216, 131] width 12 height 12
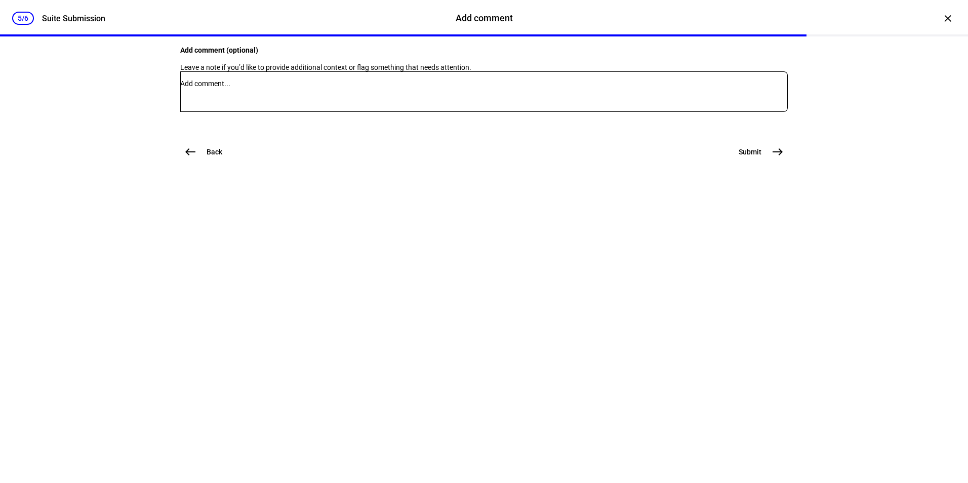
click at [778, 158] on mat-icon "east" at bounding box center [778, 152] width 12 height 12
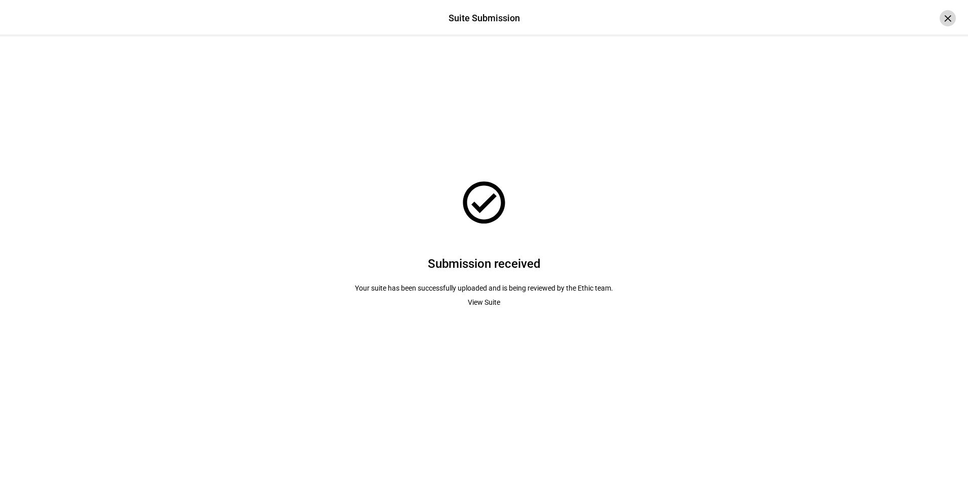
click at [940, 20] on div "×" at bounding box center [948, 18] width 16 height 16
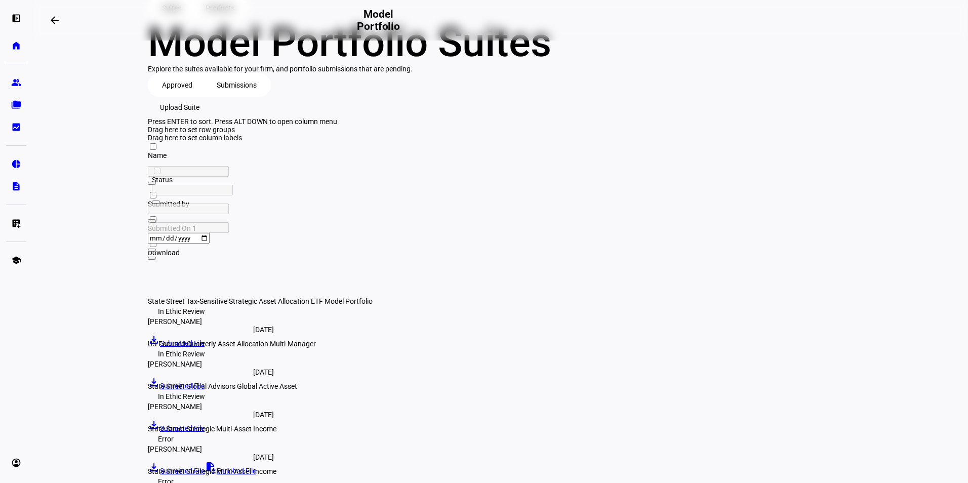
scroll to position [70, 0]
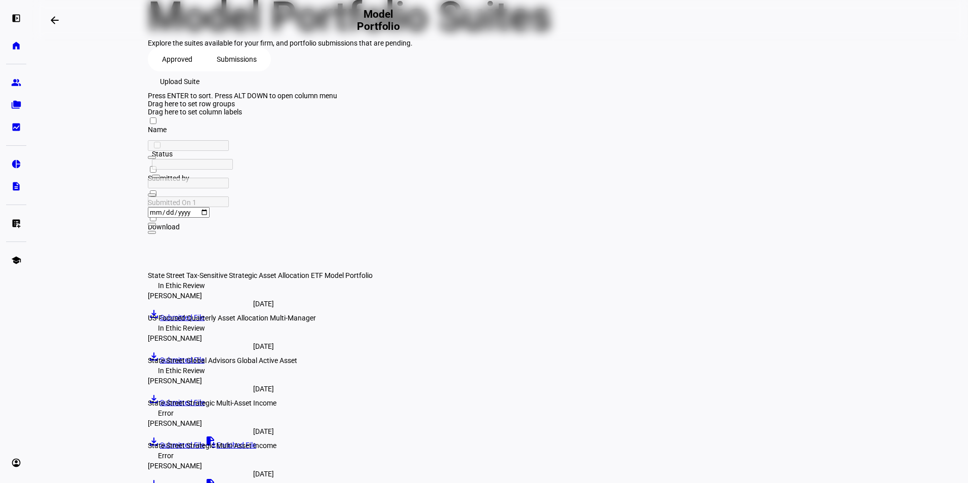
click at [200, 92] on span "Upload Suite" at bounding box center [180, 81] width 40 height 20
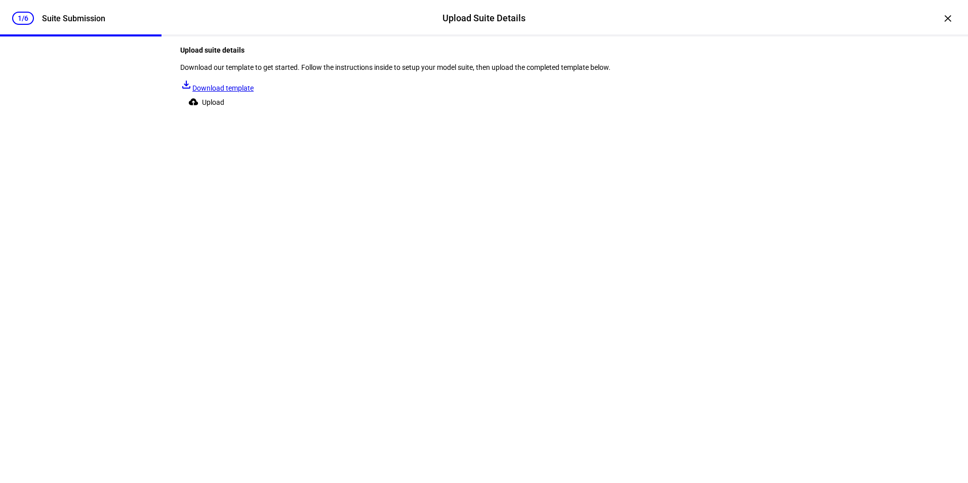
click at [224, 112] on span "Upload" at bounding box center [213, 102] width 22 height 20
click at [940, 16] on div "×" at bounding box center [948, 18] width 16 height 16
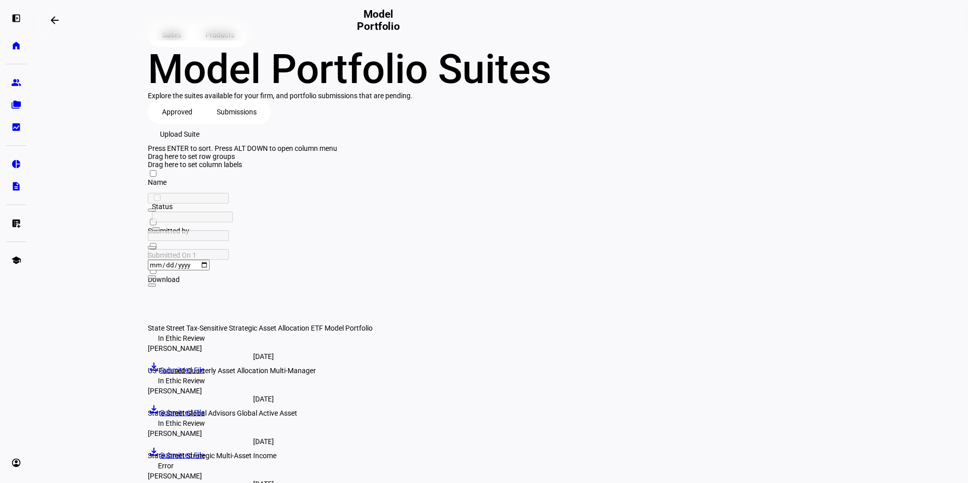
scroll to position [0, 0]
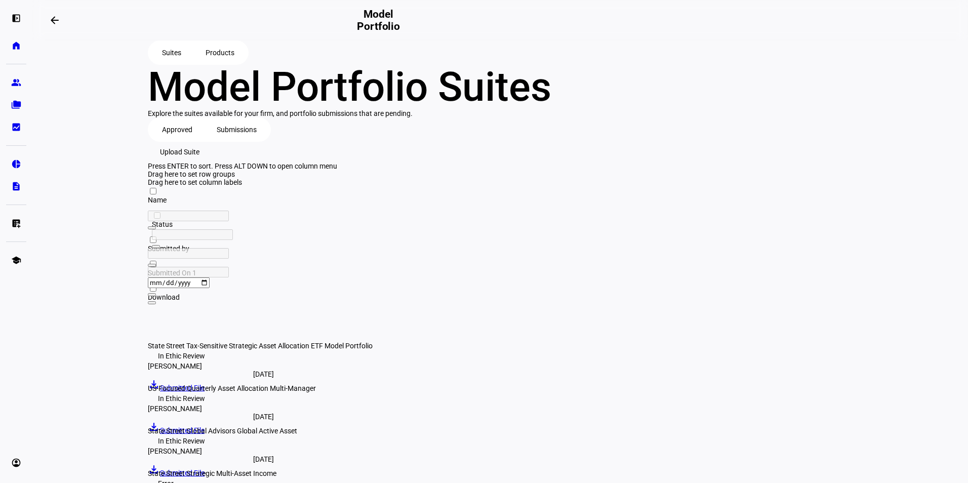
click at [200, 162] on span "Upload Suite" at bounding box center [180, 152] width 40 height 20
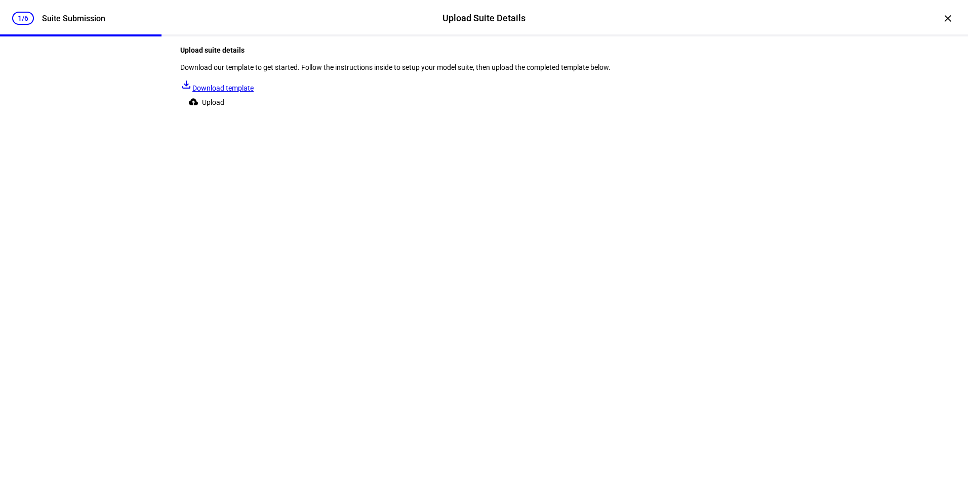
click at [224, 112] on span "Upload" at bounding box center [213, 102] width 22 height 20
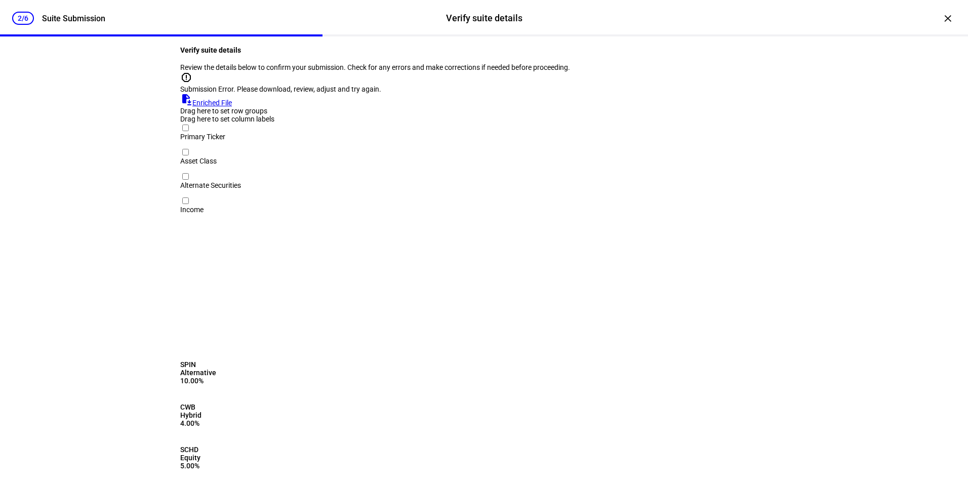
click at [232, 107] on link "file_save Enriched File" at bounding box center [206, 103] width 52 height 8
click at [940, 19] on div "×" at bounding box center [948, 18] width 16 height 16
